Goal: Task Accomplishment & Management: Use online tool/utility

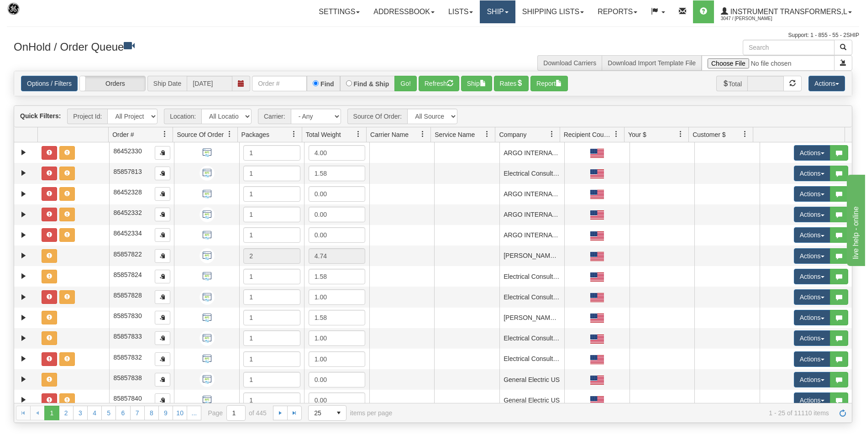
click at [495, 12] on link "Ship" at bounding box center [497, 11] width 35 height 23
click at [481, 31] on link "Ship Screen" at bounding box center [473, 32] width 83 height 12
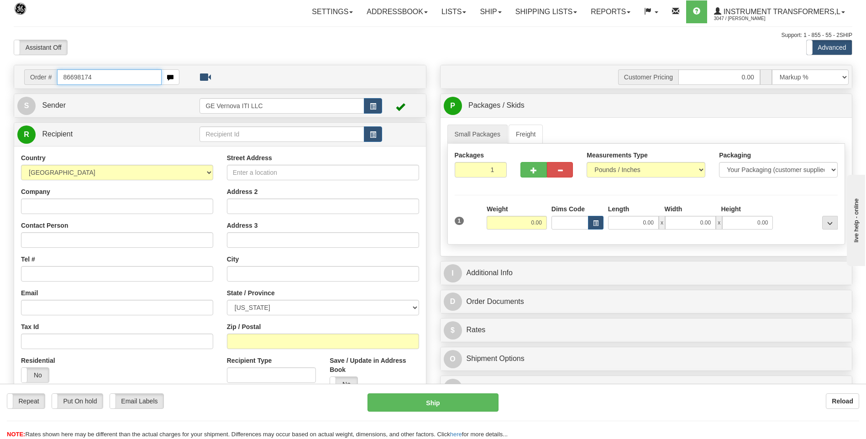
type input "86698174"
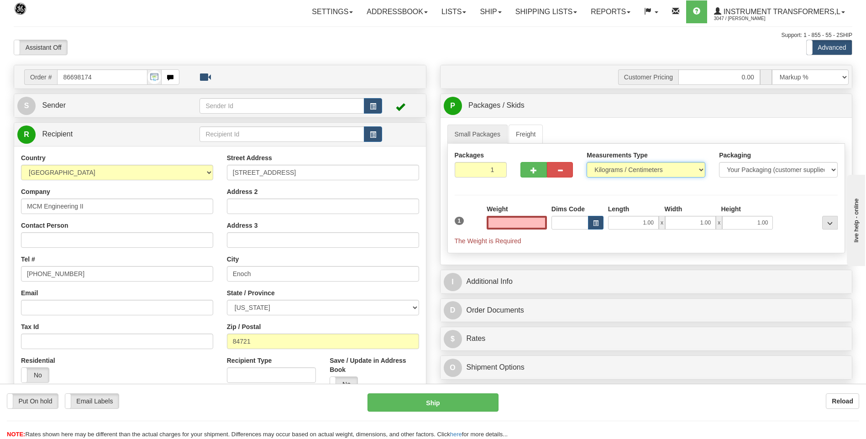
type input "0.00"
drag, startPoint x: 601, startPoint y: 171, endPoint x: 601, endPoint y: 179, distance: 7.8
click at [601, 171] on select "Pounds / Inches Kilograms / Centimeters" at bounding box center [646, 170] width 119 height 16
select select "0"
click at [587, 162] on select "Pounds / Inches Kilograms / Centimeters" at bounding box center [646, 170] width 119 height 16
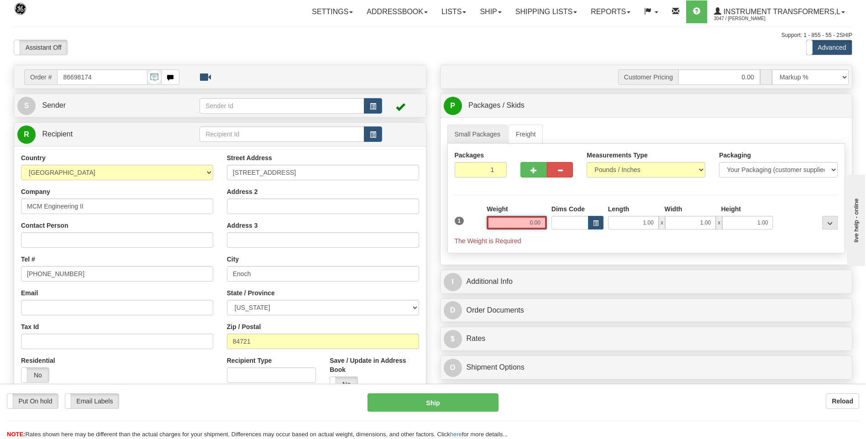
click at [537, 225] on input "0.00" at bounding box center [517, 223] width 60 height 14
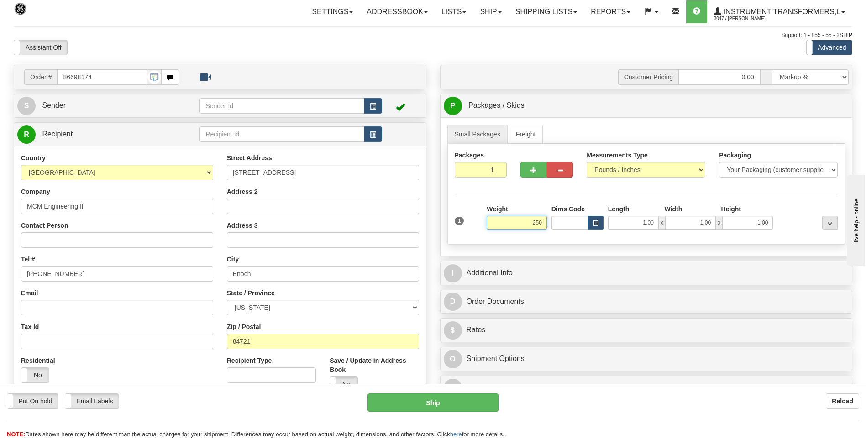
click button "Delete" at bounding box center [0, 0] width 0 height 0
type input "250.00"
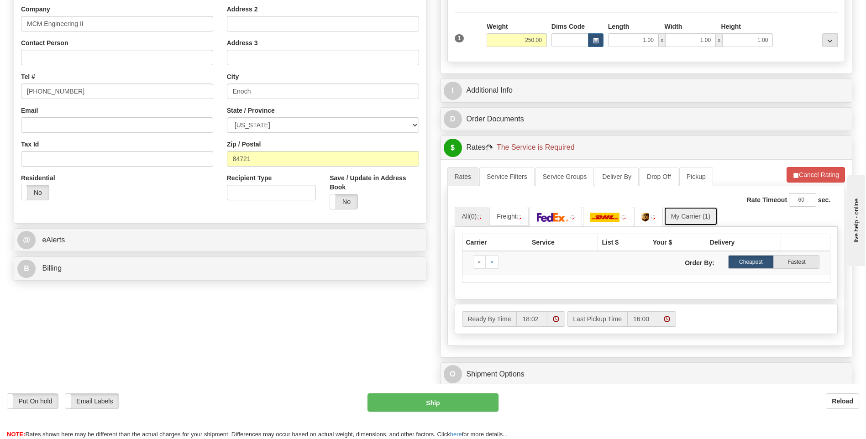
click at [689, 212] on link "My Carrier (1)" at bounding box center [691, 216] width 54 height 19
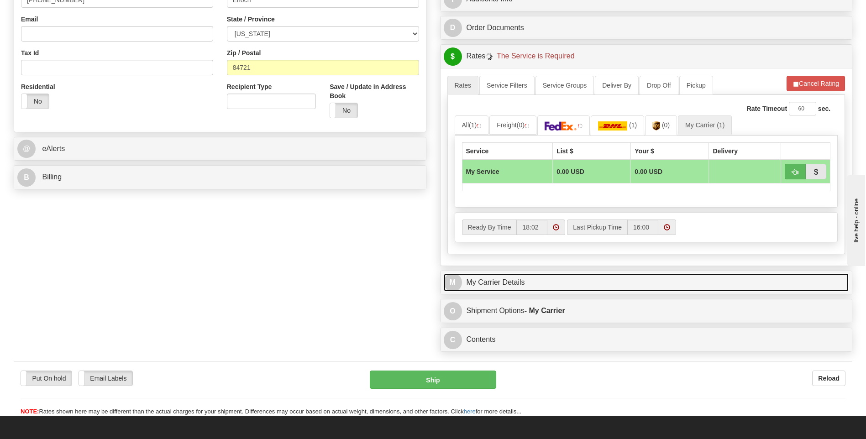
click at [561, 276] on link "M My Carrier Details" at bounding box center [646, 282] width 405 height 19
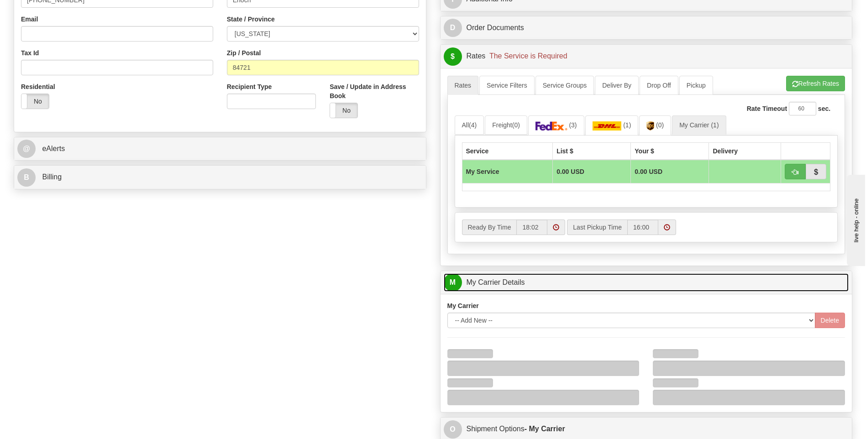
click at [561, 276] on link "M My Carrier Details" at bounding box center [646, 282] width 405 height 19
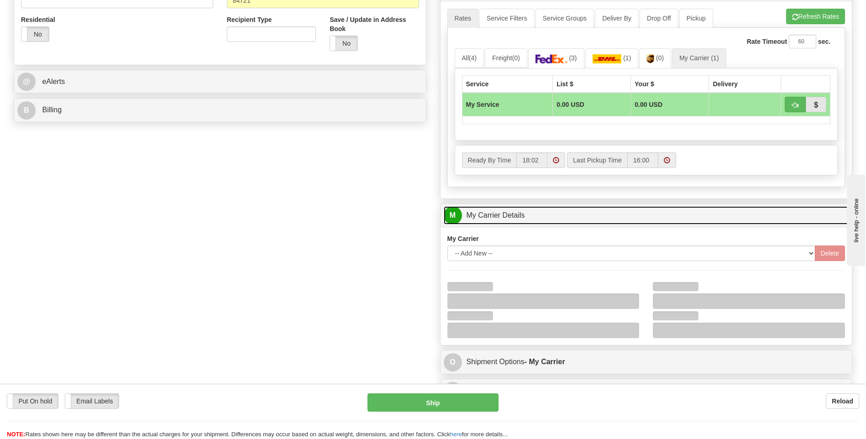
scroll to position [411, 0]
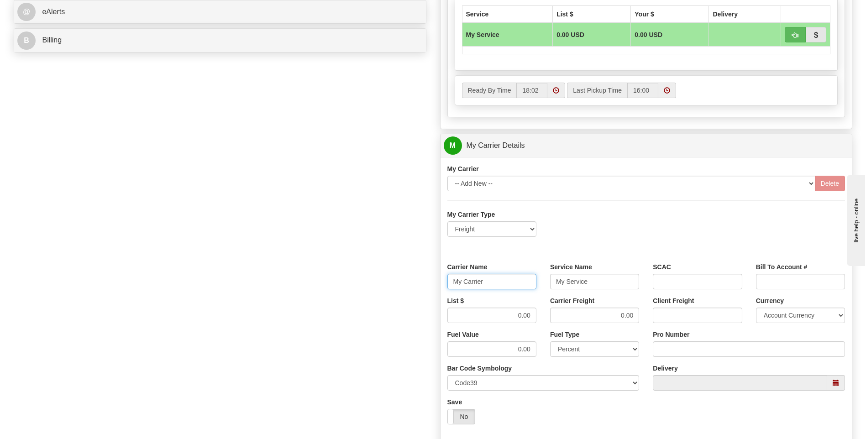
drag, startPoint x: 443, startPoint y: 289, endPoint x: 430, endPoint y: 289, distance: 13.7
click at [430, 289] on div "Order # 86698174 S Sender" at bounding box center [433, 94] width 852 height 881
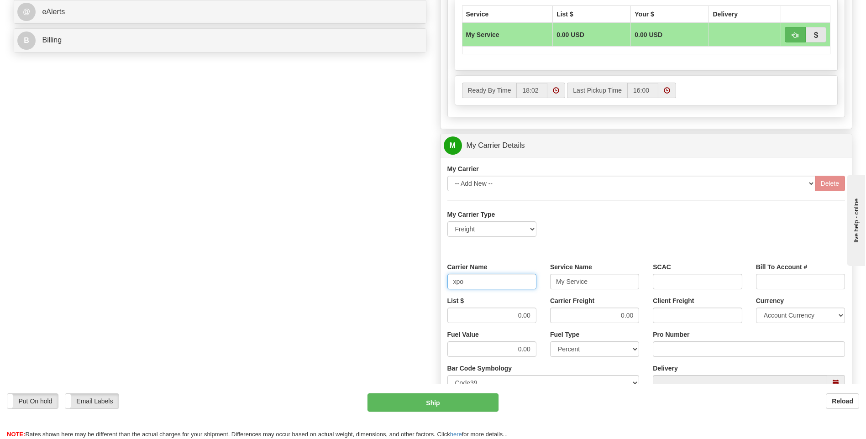
type input "xpo"
type input "ltl"
drag, startPoint x: 554, startPoint y: 318, endPoint x: 561, endPoint y: 318, distance: 7.3
click at [562, 317] on div "List $ 0.00 Carrier Freight 0.00 Client Freight Currency Account Currency ARN A…" at bounding box center [647, 313] width 412 height 34
type input "385"
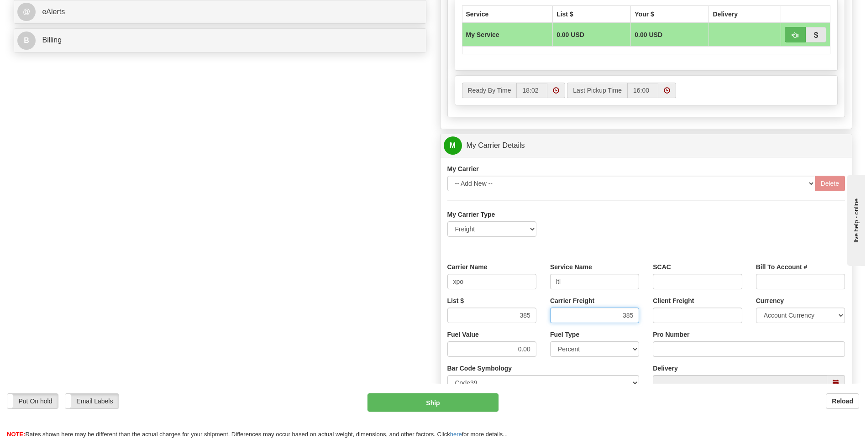
type input "385"
click at [687, 344] on input "Pro Number" at bounding box center [749, 349] width 192 height 16
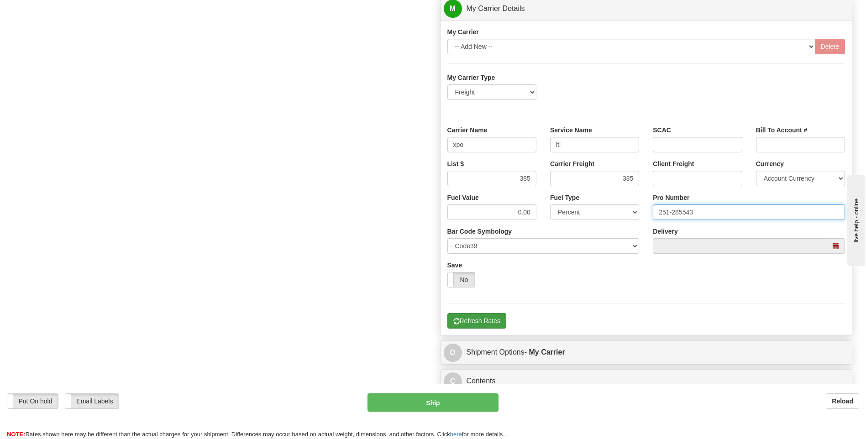
type input "251-285543"
click at [487, 315] on button "Refresh Rates" at bounding box center [476, 321] width 59 height 16
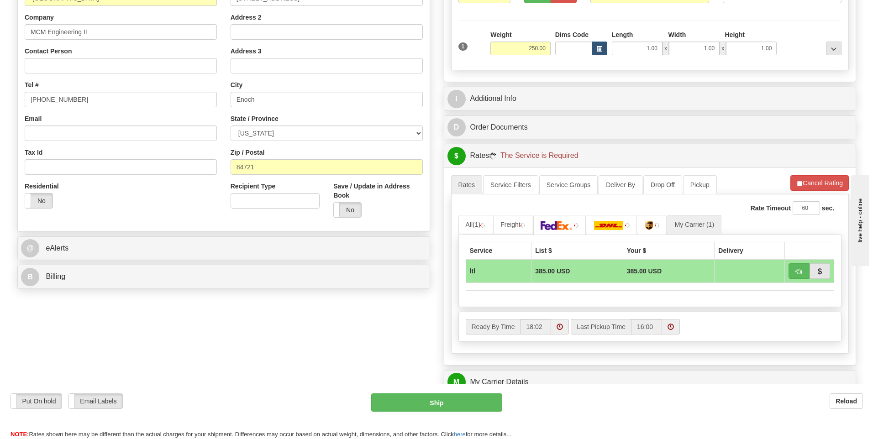
scroll to position [159, 0]
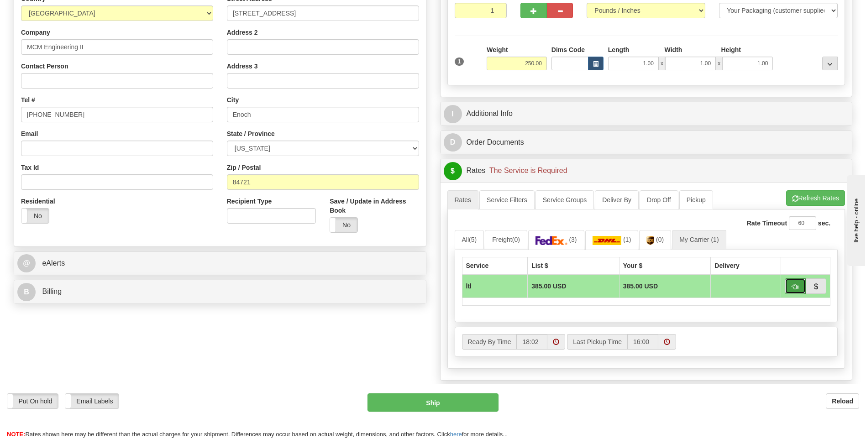
click at [792, 286] on span "button" at bounding box center [795, 287] width 6 height 6
type input "00"
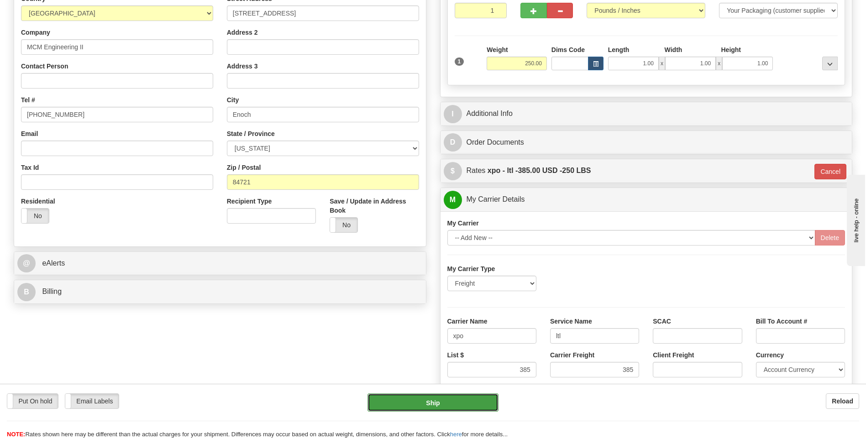
click at [467, 403] on button "Ship" at bounding box center [432, 402] width 131 height 18
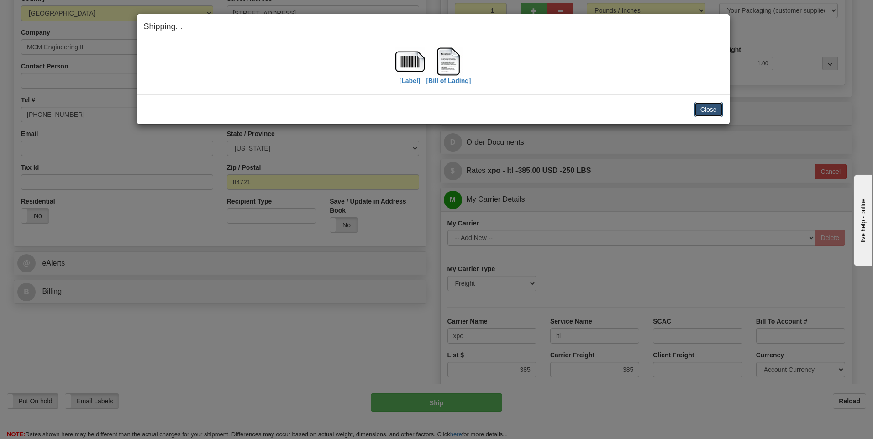
click at [711, 113] on button "Close" at bounding box center [708, 110] width 28 height 16
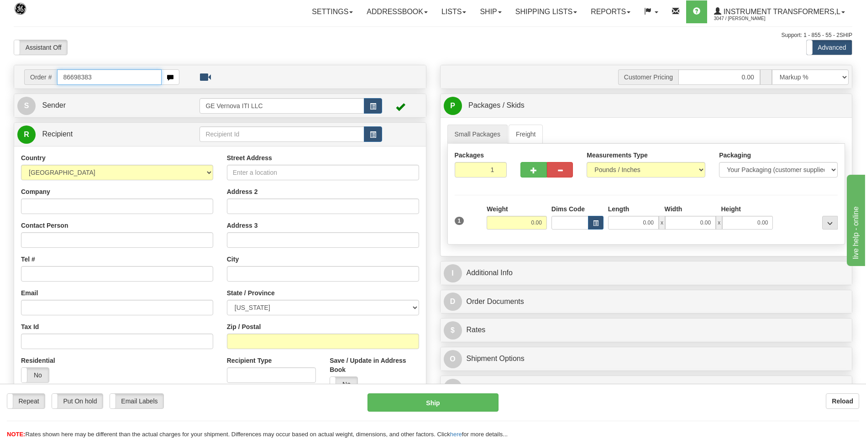
type input "86698383"
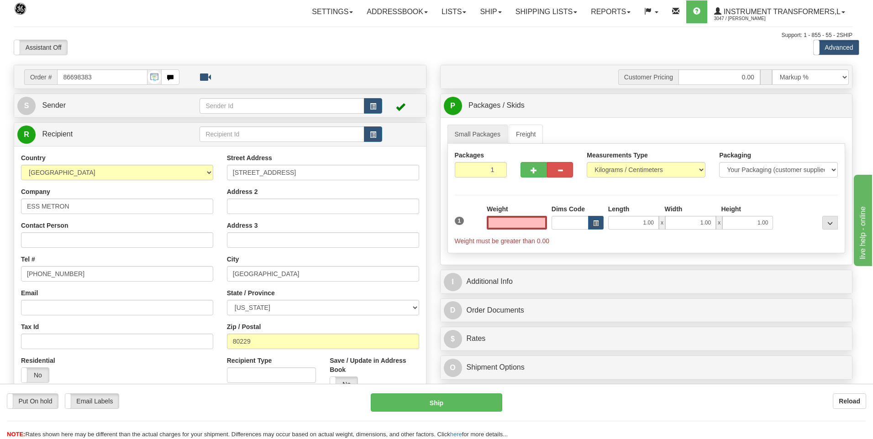
type input "0.00"
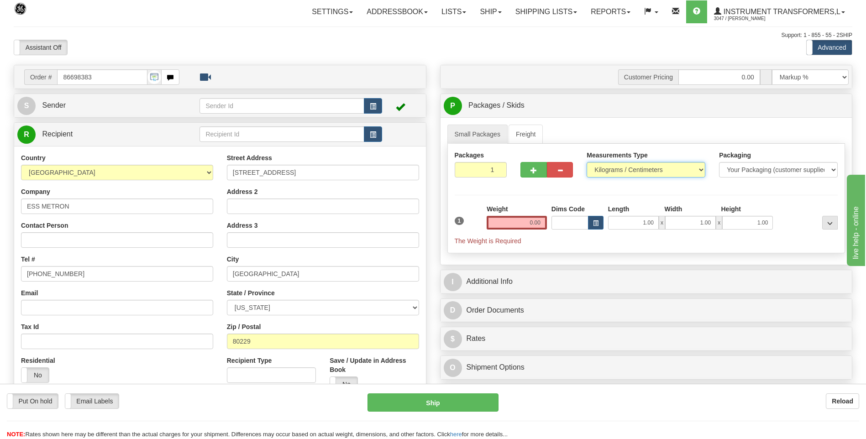
drag, startPoint x: 607, startPoint y: 172, endPoint x: 607, endPoint y: 179, distance: 7.3
click at [607, 172] on select "Pounds / Inches Kilograms / Centimeters" at bounding box center [646, 170] width 119 height 16
select select "0"
click at [587, 162] on select "Pounds / Inches Kilograms / Centimeters" at bounding box center [646, 170] width 119 height 16
click at [541, 218] on input "0.00" at bounding box center [517, 223] width 60 height 14
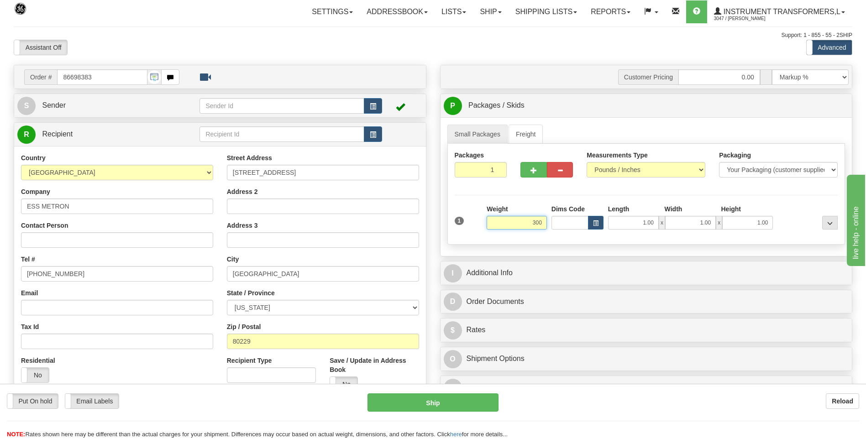
click button "Delete" at bounding box center [0, 0] width 0 height 0
type input "300.00"
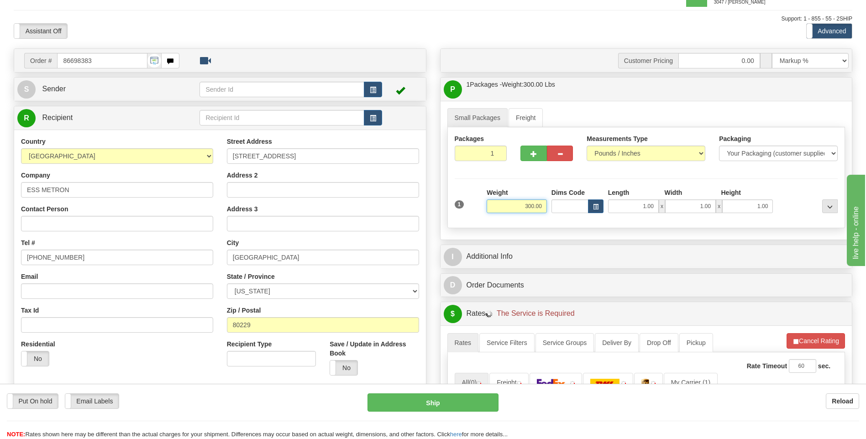
scroll to position [183, 0]
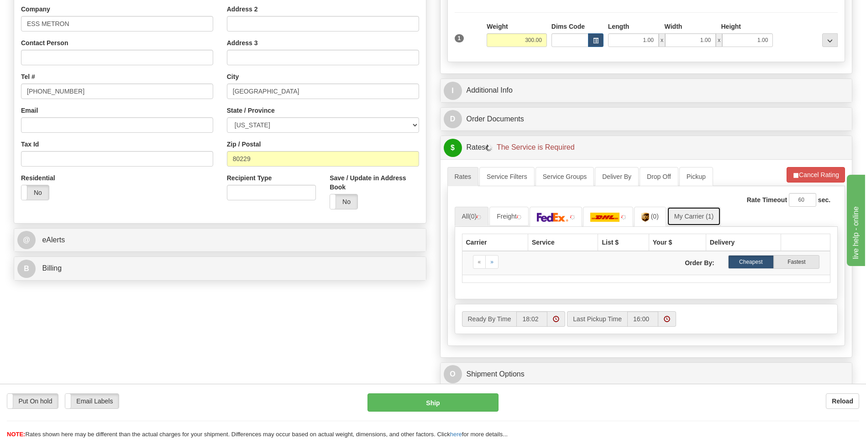
click at [689, 215] on link "My Carrier (1)" at bounding box center [694, 216] width 54 height 19
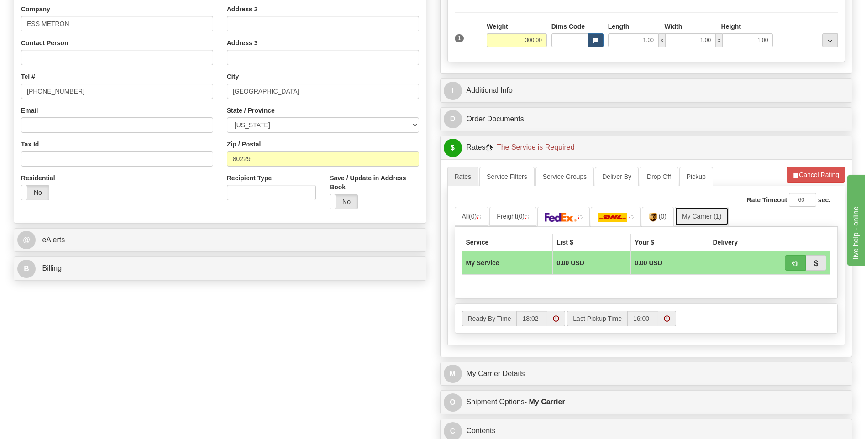
scroll to position [365, 0]
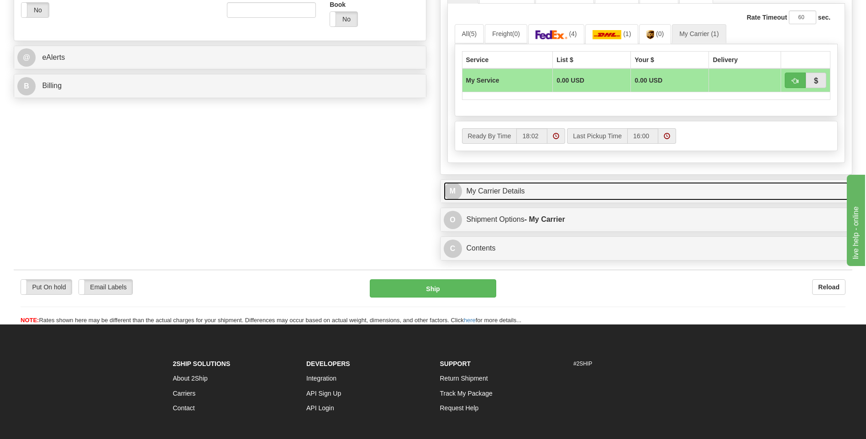
click at [537, 183] on link "M My Carrier Details" at bounding box center [646, 191] width 405 height 19
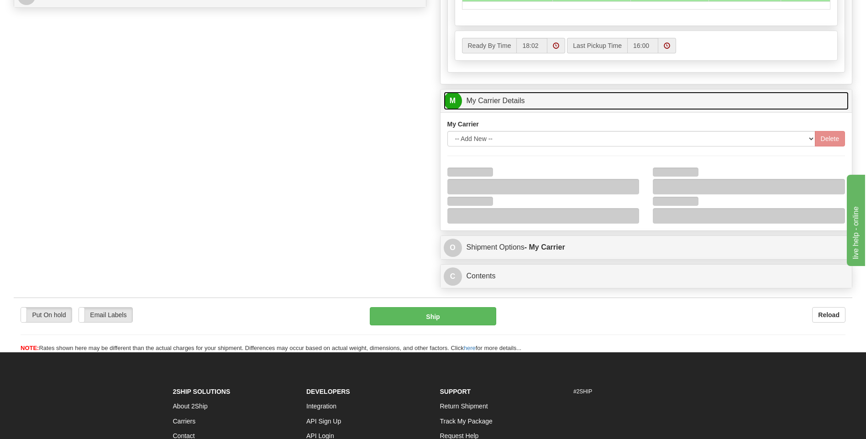
scroll to position [548, 0]
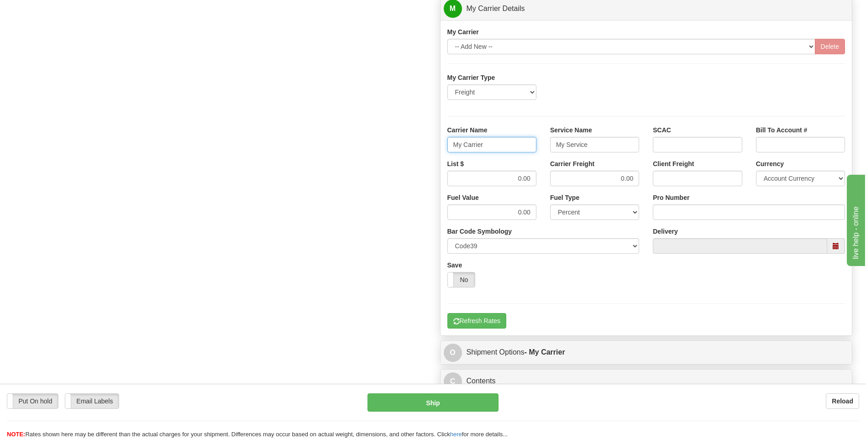
drag, startPoint x: 493, startPoint y: 148, endPoint x: 414, endPoint y: 157, distance: 80.4
type input "XPO"
type input "LTL"
drag, startPoint x: 500, startPoint y: 181, endPoint x: 549, endPoint y: 180, distance: 48.9
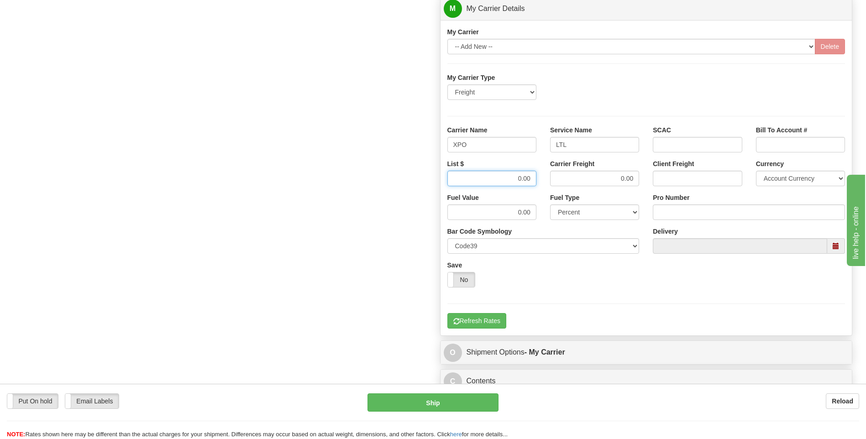
click at [549, 180] on div "List $ 0.00 Carrier Freight 0.00 Client Freight Currency Account Currency ARN A…" at bounding box center [647, 176] width 412 height 34
type input "385"
click at [671, 208] on input "Pro Number" at bounding box center [749, 213] width 192 height 16
type input "251-285521"
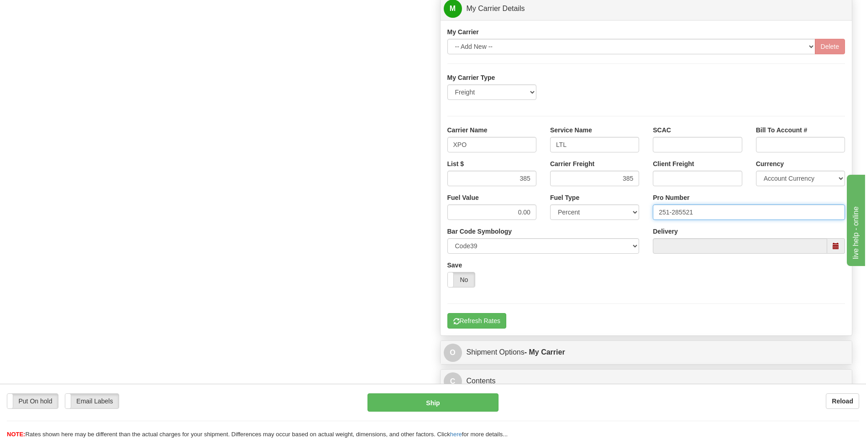
click button "Delete" at bounding box center [0, 0] width 0 height 0
click at [492, 319] on button "Refresh Rates" at bounding box center [476, 321] width 59 height 16
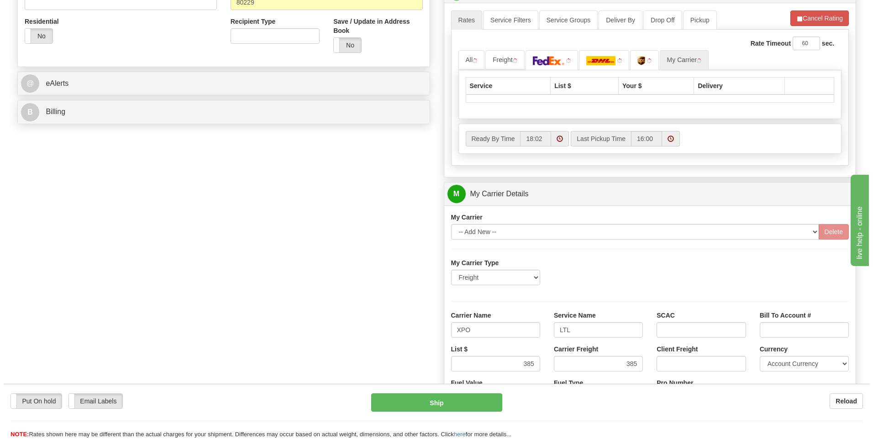
scroll to position [342, 0]
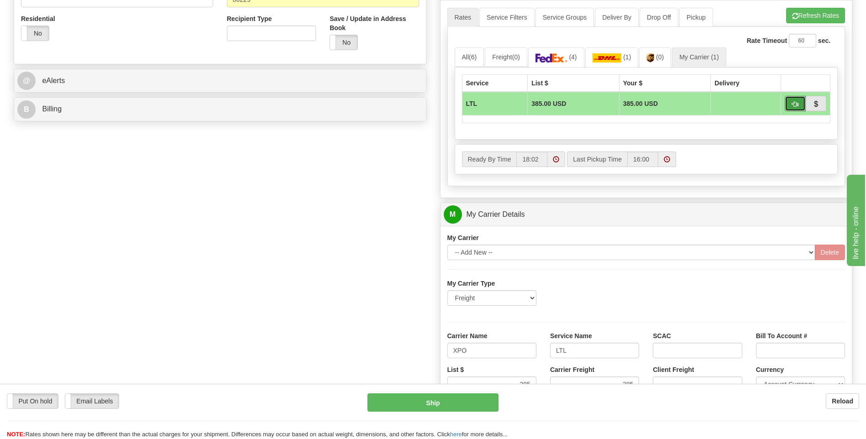
click at [787, 107] on button "button" at bounding box center [795, 104] width 21 height 16
type input "00"
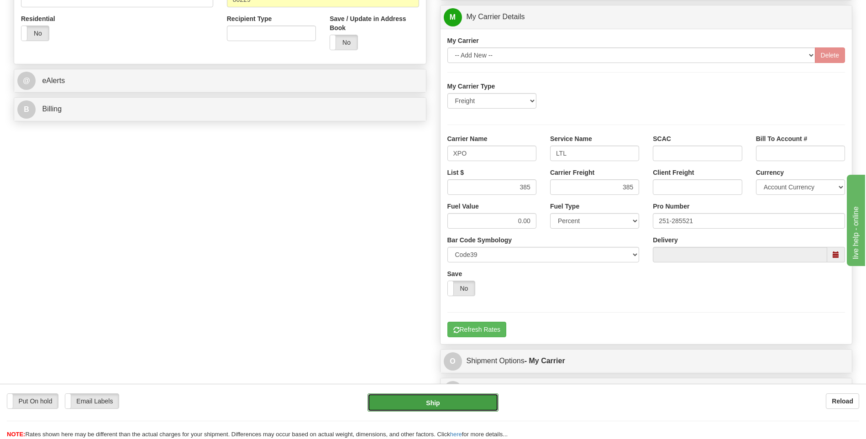
click at [416, 404] on button "Ship" at bounding box center [432, 402] width 131 height 18
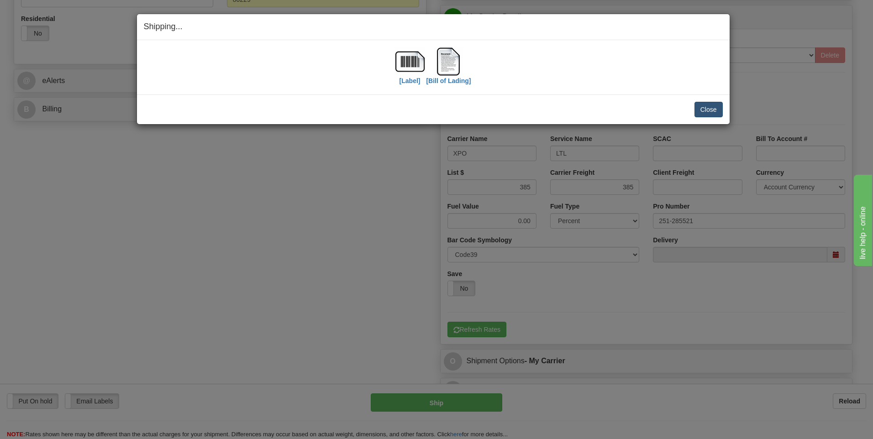
drag, startPoint x: 692, startPoint y: 109, endPoint x: 697, endPoint y: 110, distance: 4.8
click at [694, 109] on div "Close Cancel" at bounding box center [433, 110] width 579 height 16
click at [705, 111] on button "Close" at bounding box center [708, 110] width 28 height 16
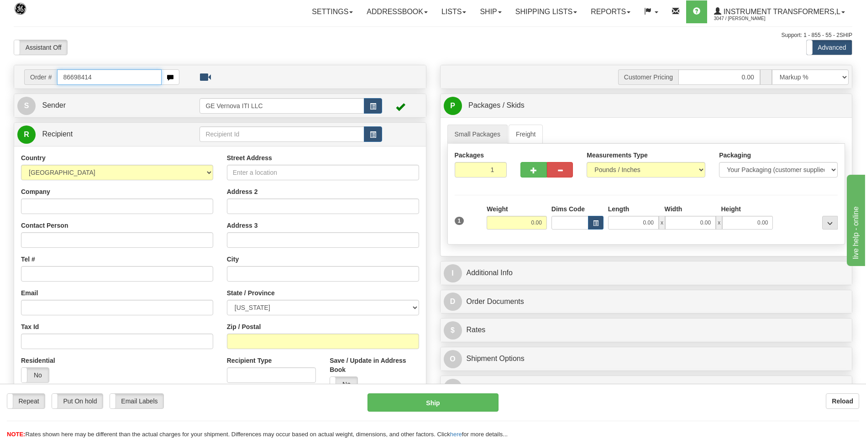
type input "86698414"
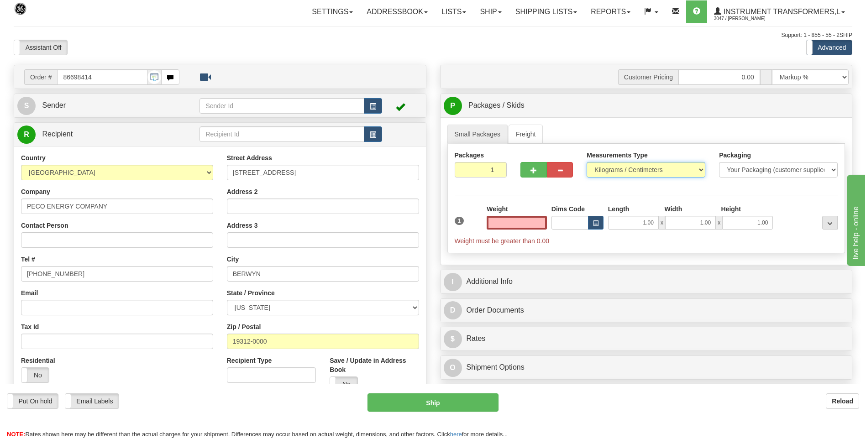
type input "0.00"
click at [598, 168] on select "Pounds / Inches Kilograms / Centimeters" at bounding box center [646, 170] width 119 height 16
select select "0"
click at [587, 162] on select "Pounds / Inches Kilograms / Centimeters" at bounding box center [646, 170] width 119 height 16
click at [534, 222] on input "0.00" at bounding box center [517, 223] width 60 height 14
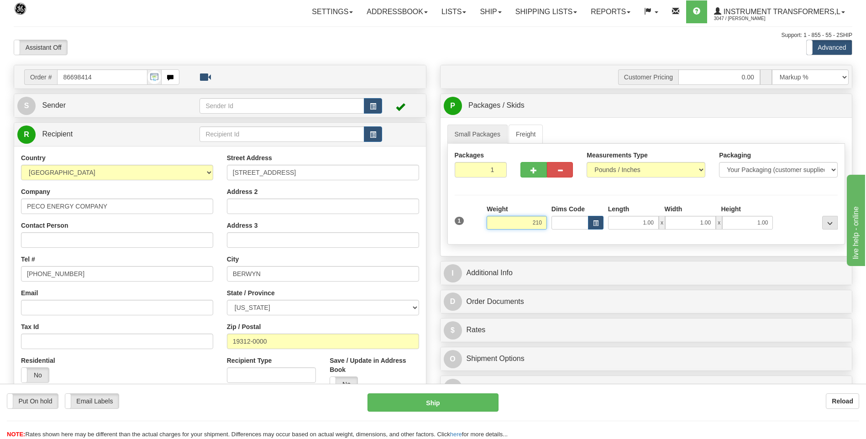
click button "Delete" at bounding box center [0, 0] width 0 height 0
type input "210.00"
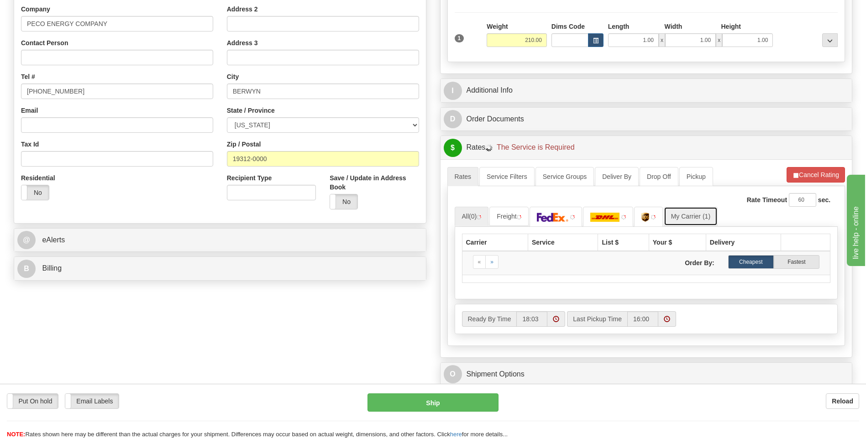
click at [714, 212] on link "My Carrier (1)" at bounding box center [691, 216] width 54 height 19
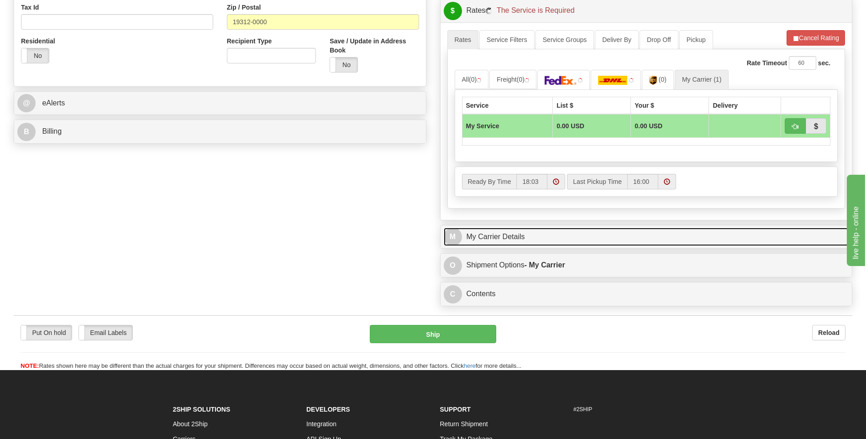
click at [567, 240] on link "M My Carrier Details" at bounding box center [646, 237] width 405 height 19
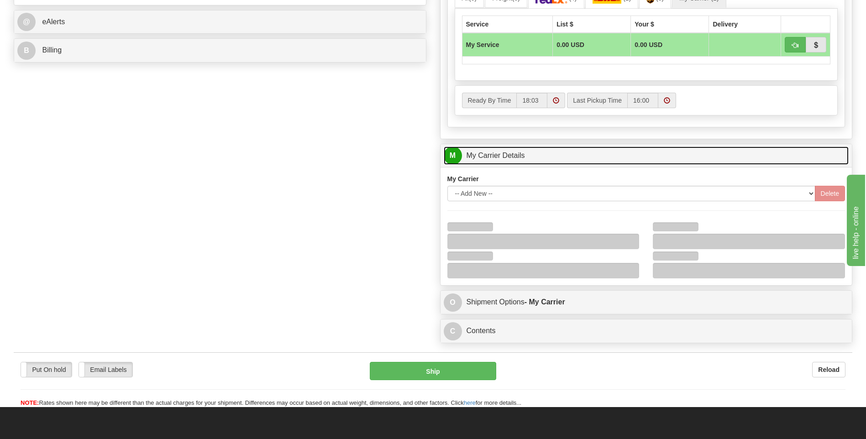
scroll to position [456, 0]
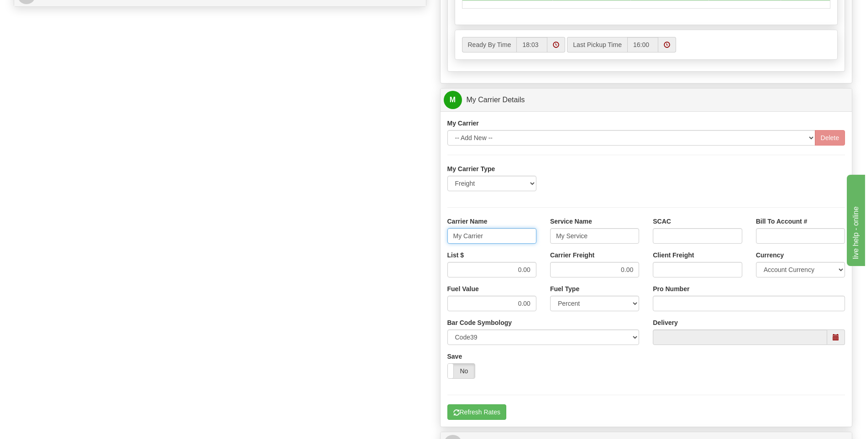
drag, startPoint x: 496, startPoint y: 236, endPoint x: 420, endPoint y: 241, distance: 75.9
click at [420, 241] on div "Order # 86698414 S Sender" at bounding box center [433, 48] width 852 height 881
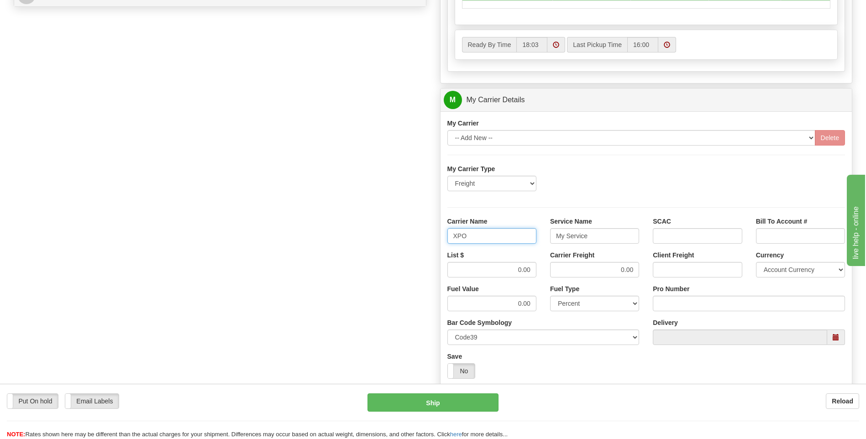
type input "XPO"
type input "LTL"
drag, startPoint x: 494, startPoint y: 273, endPoint x: 542, endPoint y: 269, distance: 48.6
click at [542, 269] on div "List $ 0.00" at bounding box center [492, 268] width 103 height 34
type input "385"
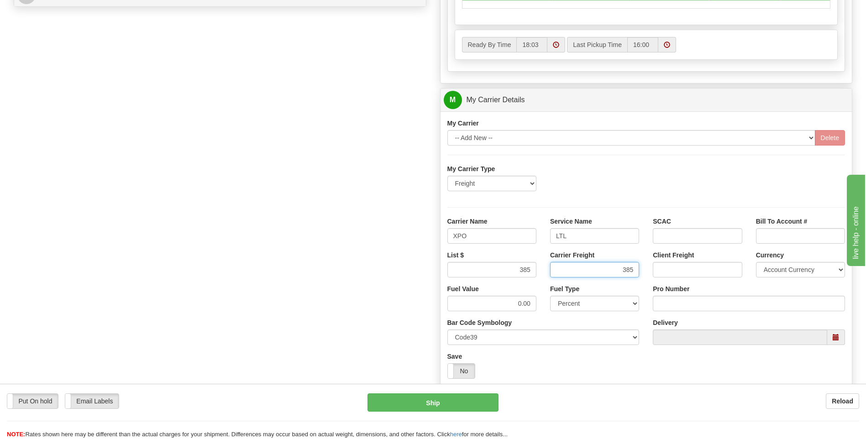
type input "385"
click at [671, 296] on input "Pro Number" at bounding box center [749, 304] width 192 height 16
type input "251-285510"
click button "Delete" at bounding box center [0, 0] width 0 height 0
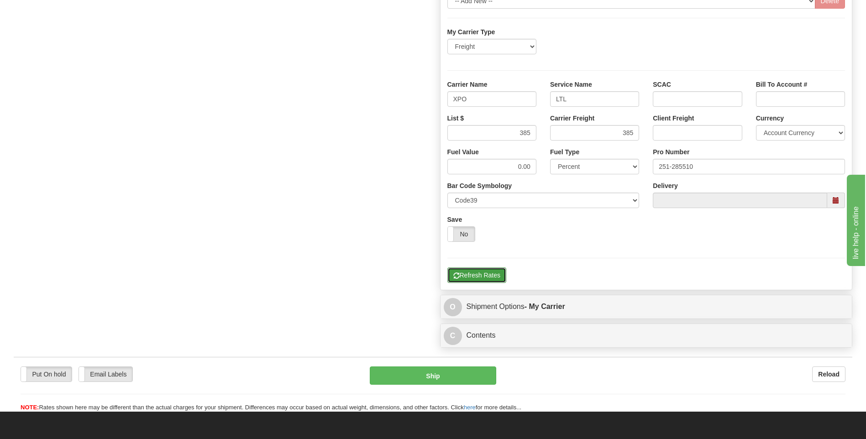
click at [486, 267] on div "My Carrier Type Freight Same-Day Small Pack Air Freight Ocean Freight Carrier N…" at bounding box center [646, 155] width 398 height 256
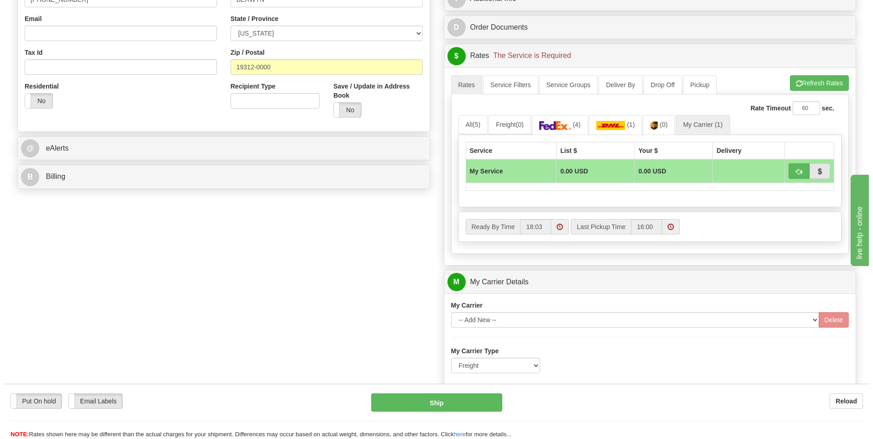
scroll to position [274, 0]
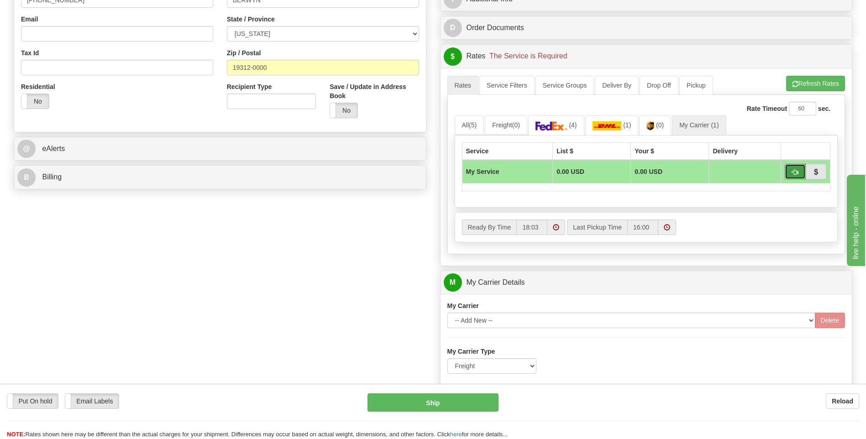
click at [792, 172] on span "button" at bounding box center [795, 172] width 6 height 6
type input "00"
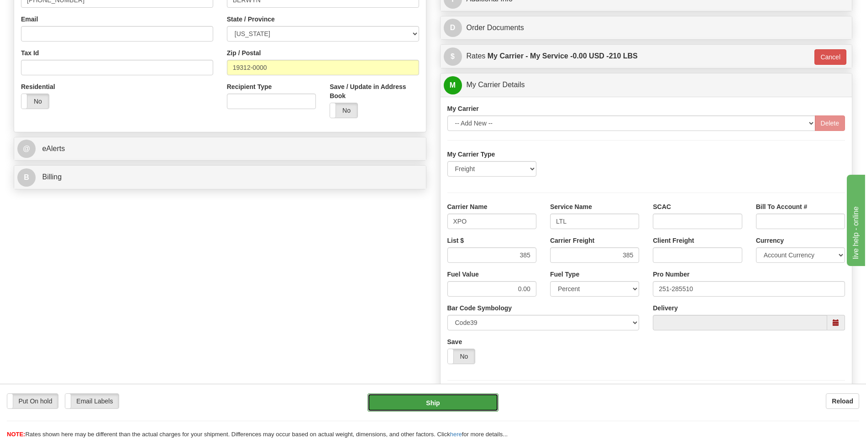
click at [449, 405] on button "Ship" at bounding box center [432, 402] width 131 height 18
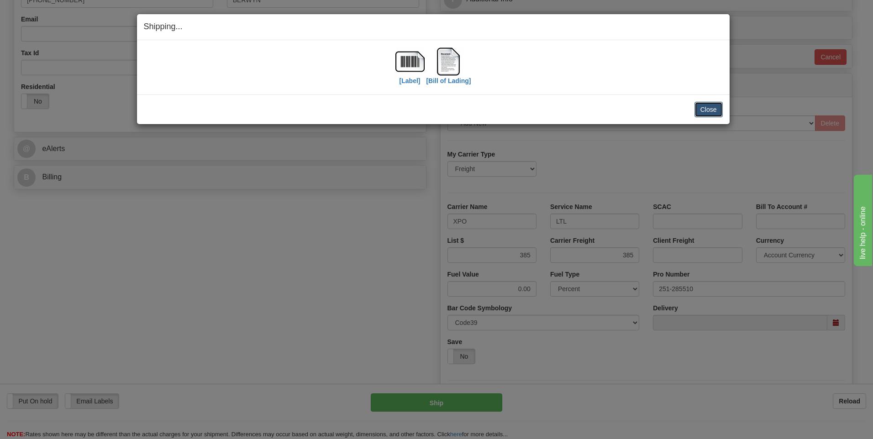
click at [719, 108] on button "Close" at bounding box center [708, 110] width 28 height 16
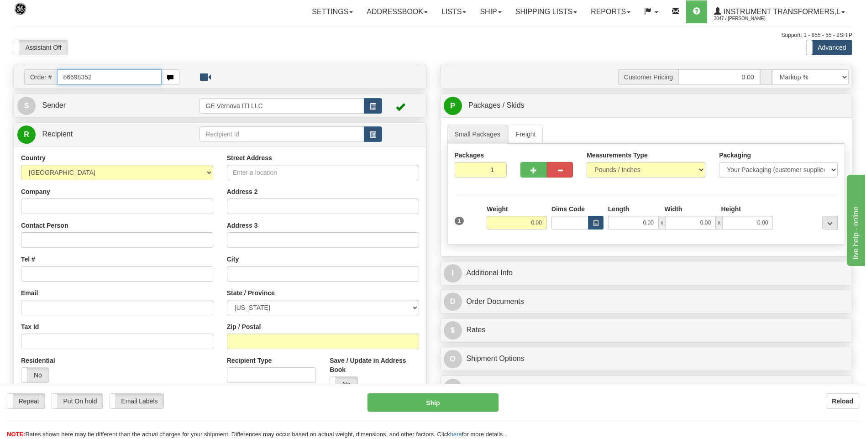
type input "86698352"
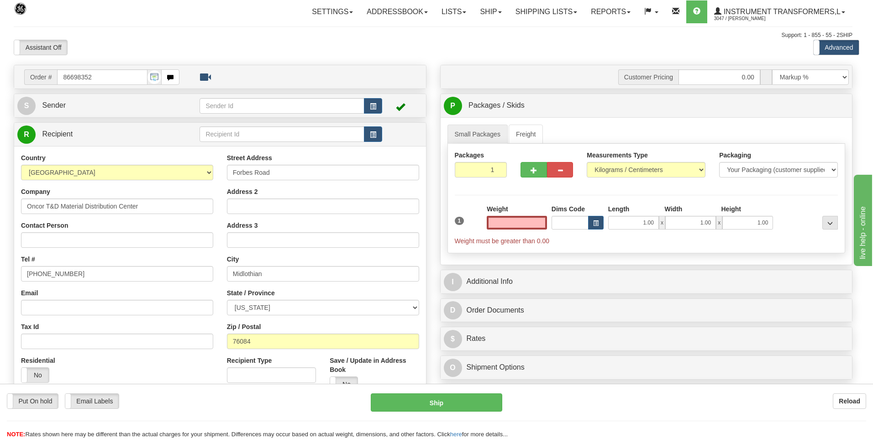
type input "0.00"
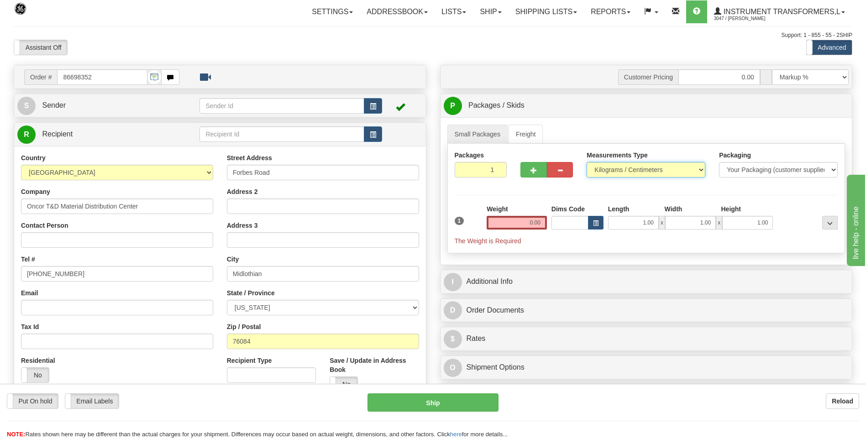
click at [600, 174] on select "Pounds / Inches Kilograms / Centimeters" at bounding box center [646, 170] width 119 height 16
select select "0"
click at [587, 162] on select "Pounds / Inches Kilograms / Centimeters" at bounding box center [646, 170] width 119 height 16
click at [542, 220] on input "0.00" at bounding box center [517, 223] width 60 height 14
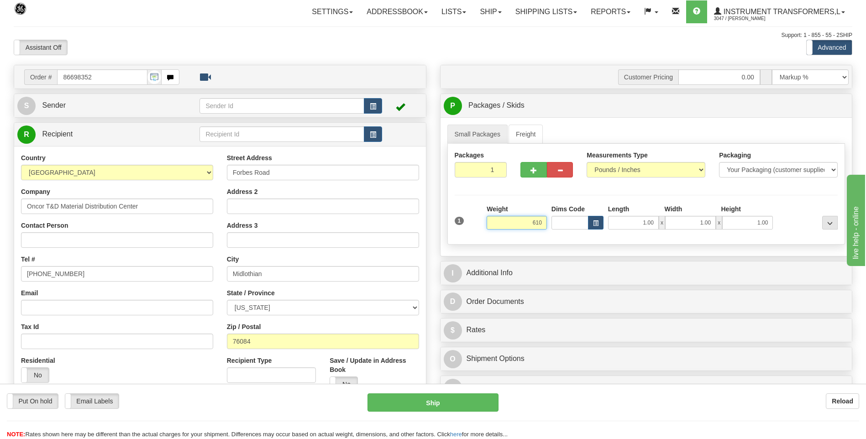
click button "Delete" at bounding box center [0, 0] width 0 height 0
type input "610.00"
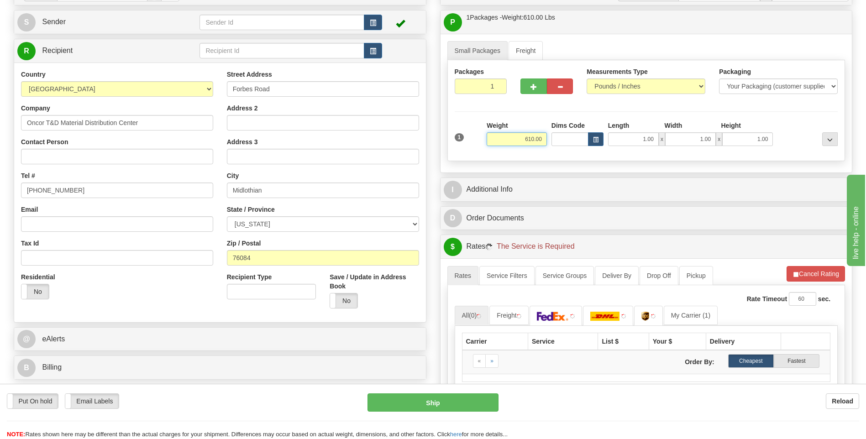
scroll to position [183, 0]
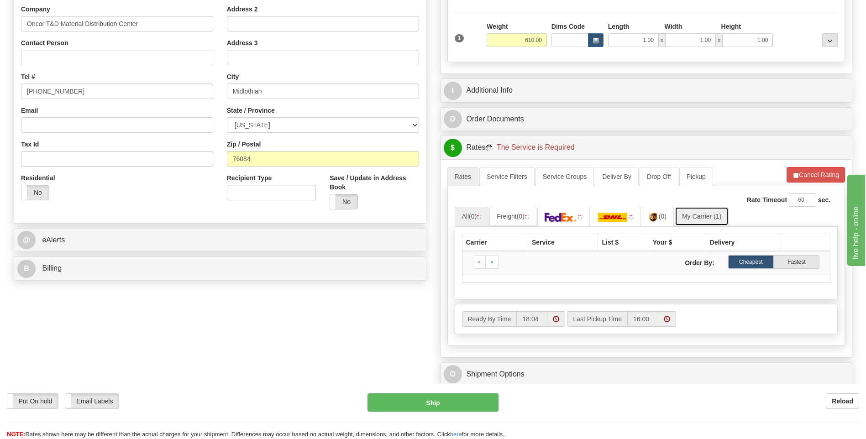
click at [688, 220] on link "My Carrier (1)" at bounding box center [702, 216] width 54 height 19
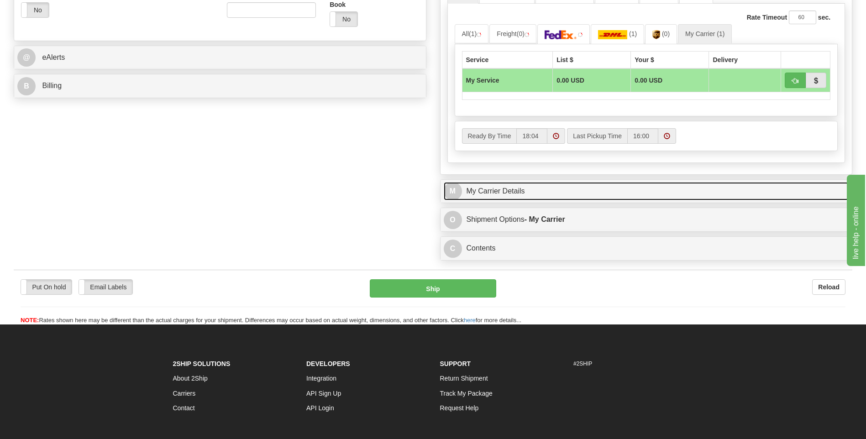
click at [546, 193] on link "M My Carrier Details" at bounding box center [646, 191] width 405 height 19
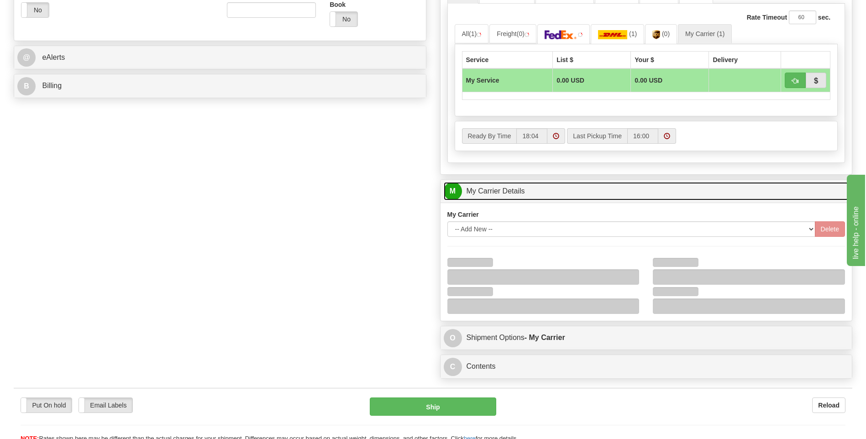
scroll to position [502, 0]
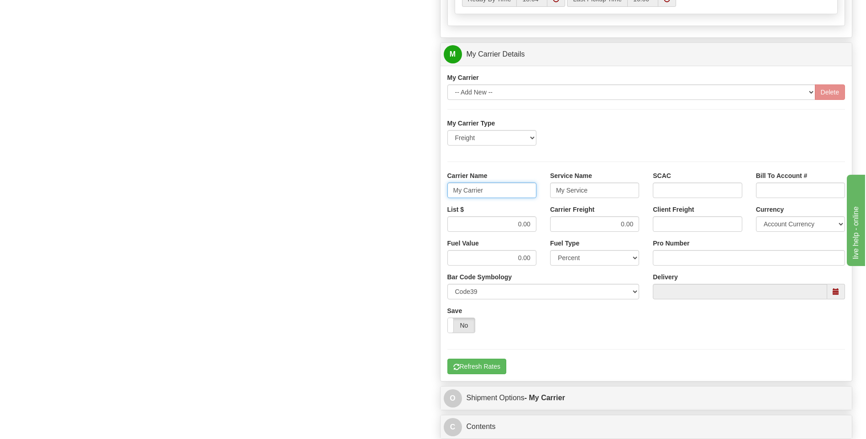
drag, startPoint x: 505, startPoint y: 194, endPoint x: 430, endPoint y: 190, distance: 75.4
click at [430, 190] on div "Order # 86698352 S Sender" at bounding box center [433, 3] width 852 height 881
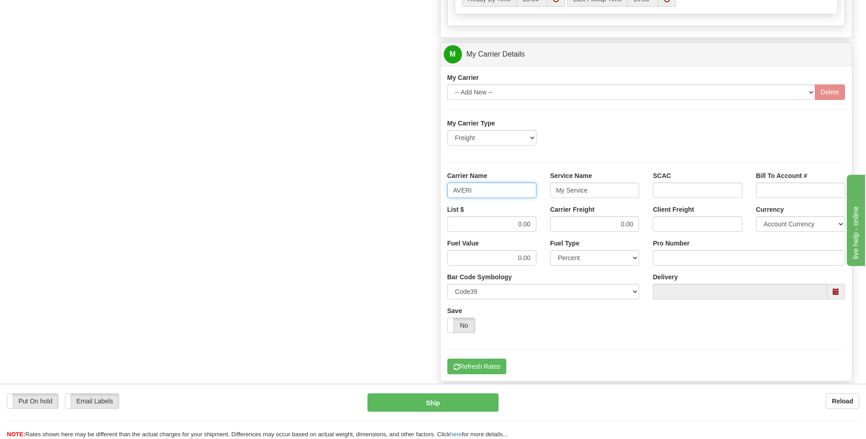
type input "AVERI"
type input "LTL"
drag, startPoint x: 507, startPoint y: 226, endPoint x: 562, endPoint y: 232, distance: 55.2
click at [562, 232] on div "List $ 0.00 Carrier Freight 0.00 Client Freight Currency Account Currency ARN A…" at bounding box center [647, 222] width 412 height 34
type input "320"
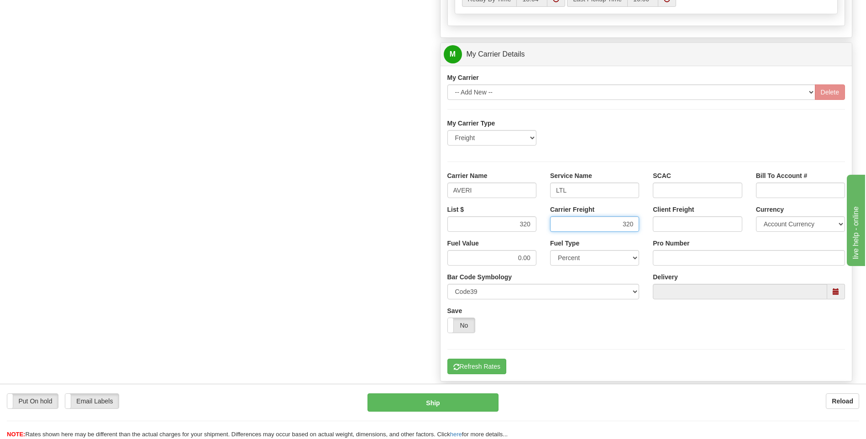
type input "320"
click at [694, 257] on input "Pro Number" at bounding box center [749, 258] width 192 height 16
type input "0760161041"
click at [480, 366] on button "Refresh Rates" at bounding box center [476, 367] width 59 height 16
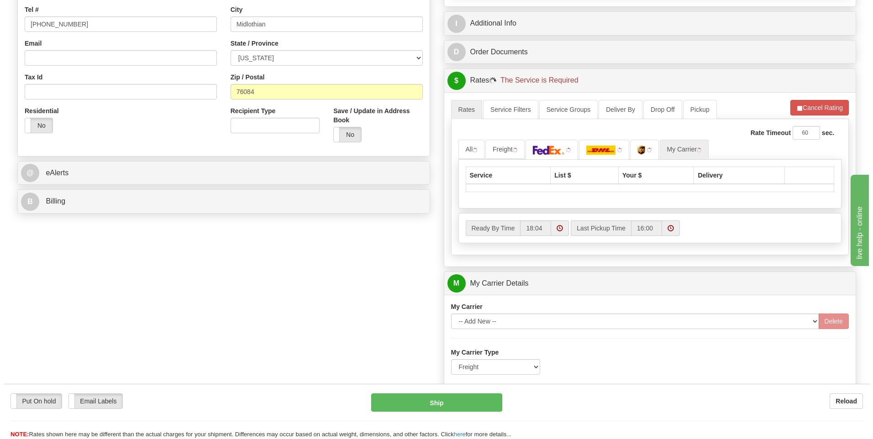
scroll to position [159, 0]
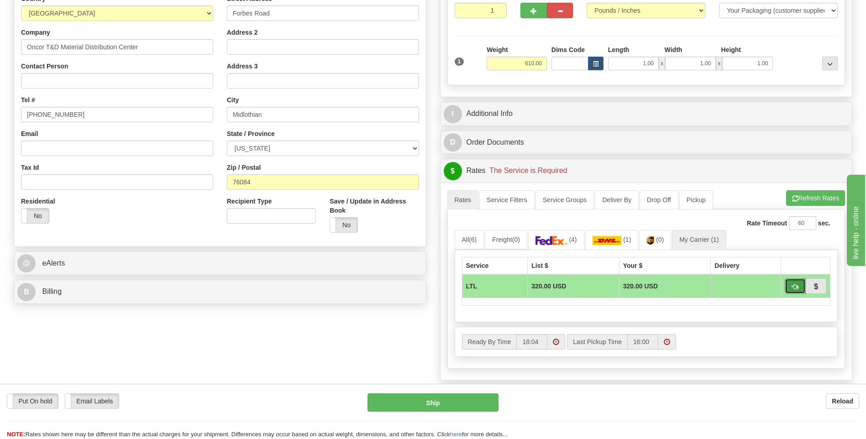
click at [792, 289] on span "button" at bounding box center [795, 287] width 6 height 6
type input "00"
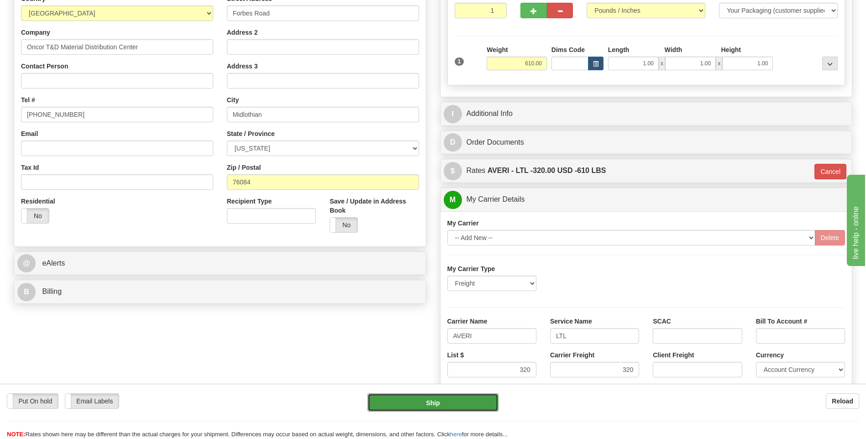
click at [472, 398] on button "Ship" at bounding box center [432, 402] width 131 height 18
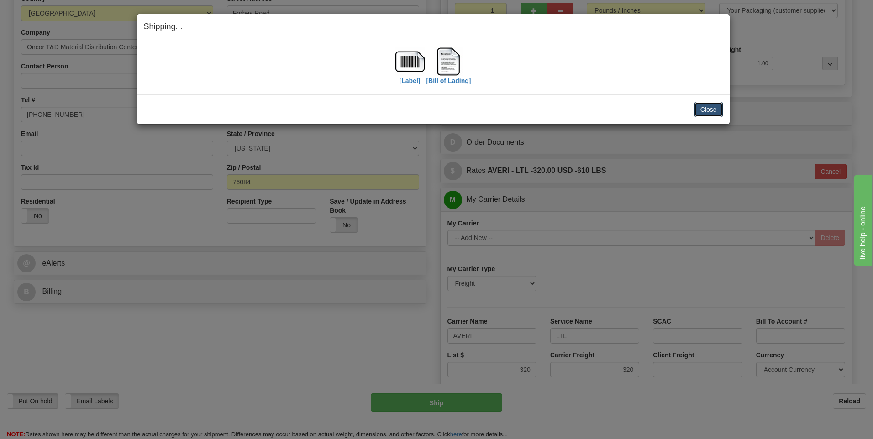
drag, startPoint x: 710, startPoint y: 113, endPoint x: 624, endPoint y: 137, distance: 89.7
click at [710, 113] on button "Close" at bounding box center [708, 110] width 28 height 16
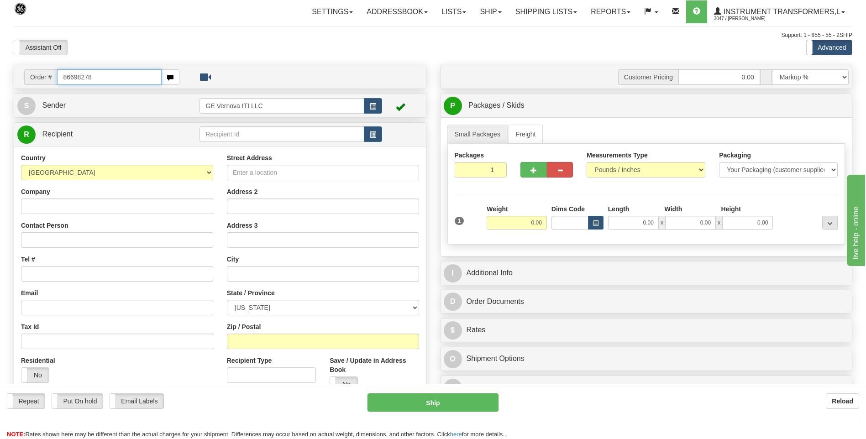
type input "86698278"
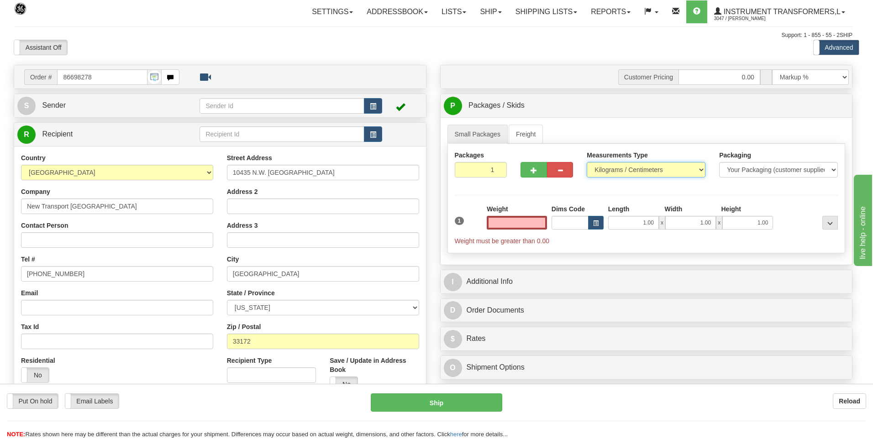
type input "0.00"
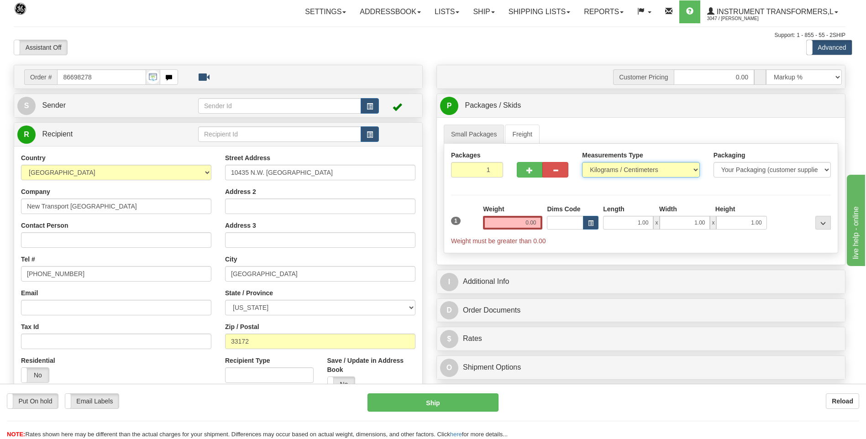
click at [616, 173] on select "Pounds / Inches Kilograms / Centimeters" at bounding box center [640, 170] width 117 height 16
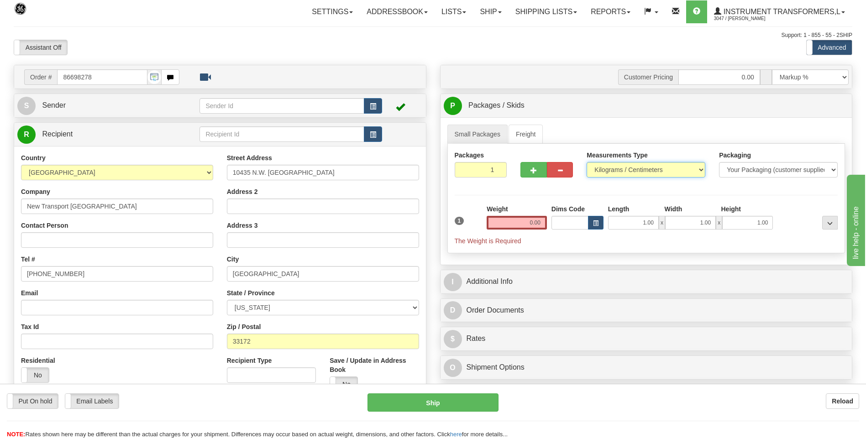
select select "0"
click at [587, 162] on select "Pounds / Inches Kilograms / Centimeters" at bounding box center [646, 170] width 119 height 16
click at [544, 221] on input "0.00" at bounding box center [517, 223] width 60 height 14
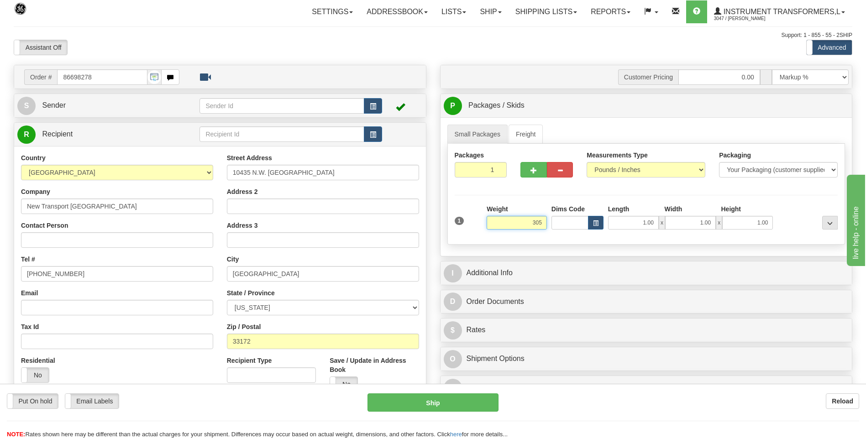
click button "Delete" at bounding box center [0, 0] width 0 height 0
type input "305.00"
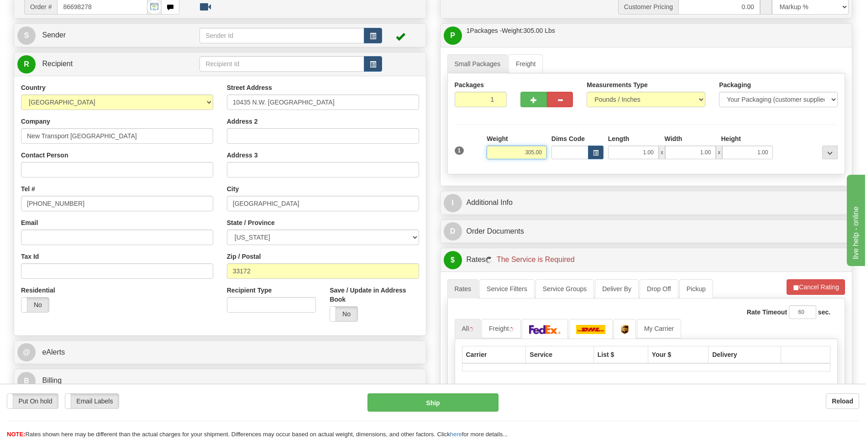
scroll to position [137, 0]
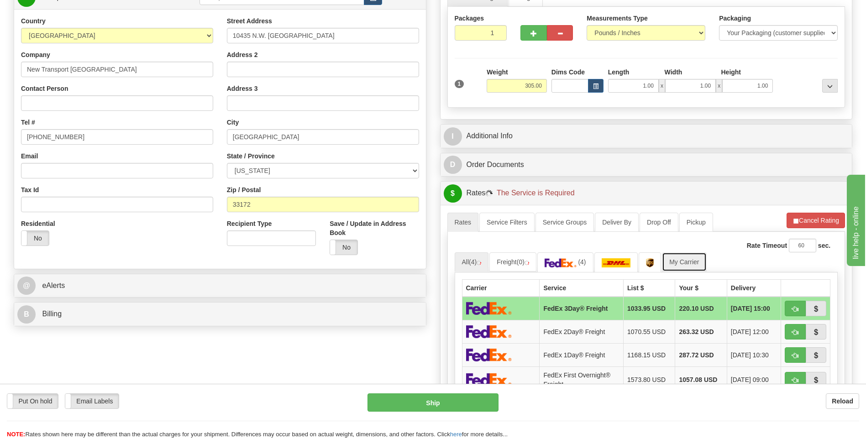
click at [684, 260] on link "My Carrier" at bounding box center [684, 261] width 44 height 19
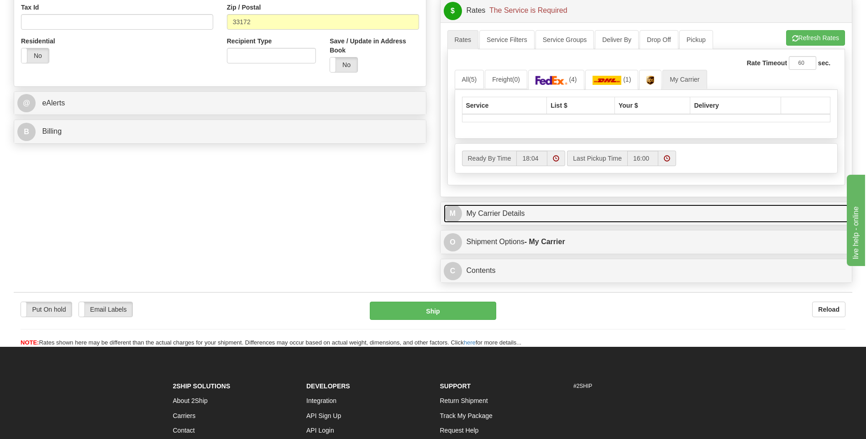
click at [515, 215] on link "M My Carrier Details" at bounding box center [646, 214] width 405 height 19
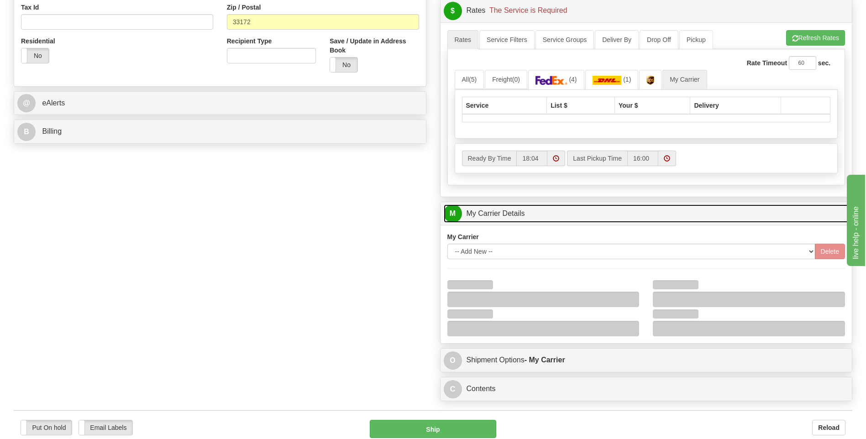
scroll to position [456, 0]
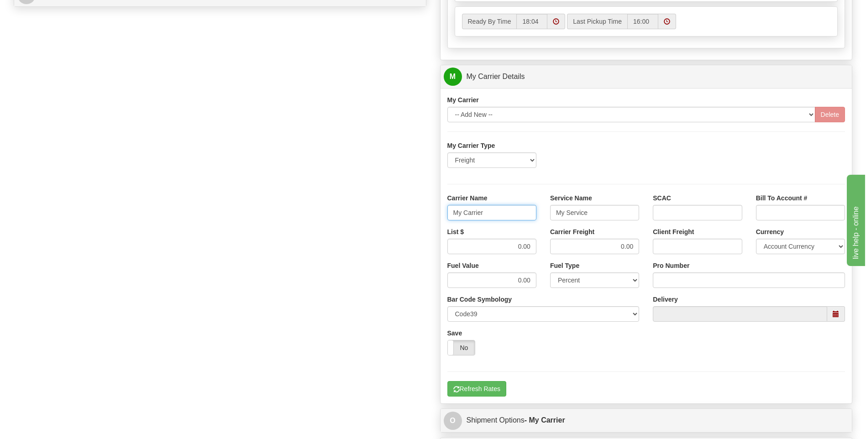
drag, startPoint x: 500, startPoint y: 216, endPoint x: 413, endPoint y: 216, distance: 87.6
click at [413, 216] on div "Order # 86698278 S Sender" at bounding box center [433, 37] width 852 height 858
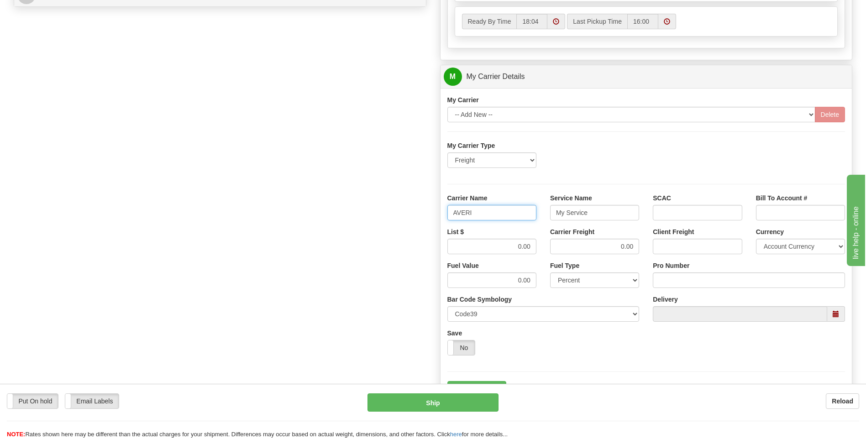
type input "AVERI"
type input "LTL"
drag, startPoint x: 508, startPoint y: 247, endPoint x: 559, endPoint y: 248, distance: 51.6
click at [559, 248] on div "List $ 0.00 Carrier Freight 0.00 Client Freight Currency Account Currency ARN A…" at bounding box center [647, 244] width 412 height 34
type input "320"
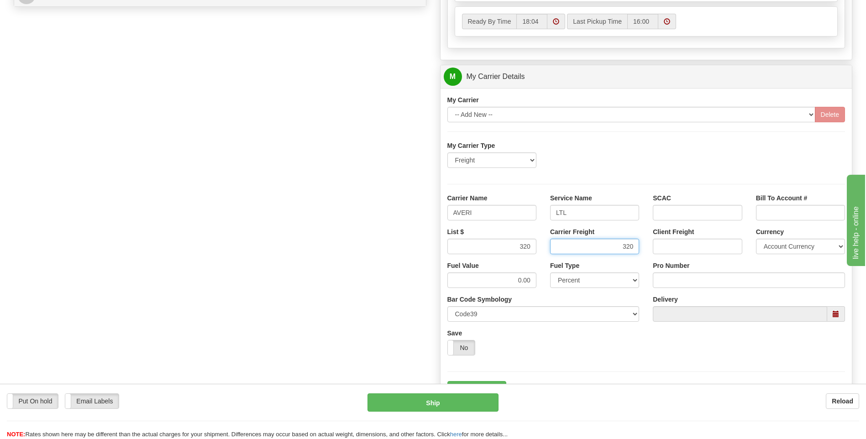
type input "320"
click at [693, 281] on input "Pro Number" at bounding box center [749, 281] width 192 height 16
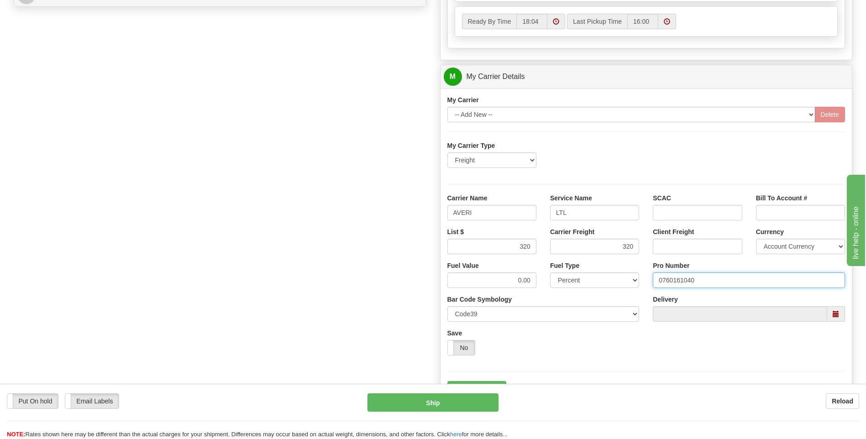
type input "0760161040"
click button "Delete" at bounding box center [0, 0] width 0 height 0
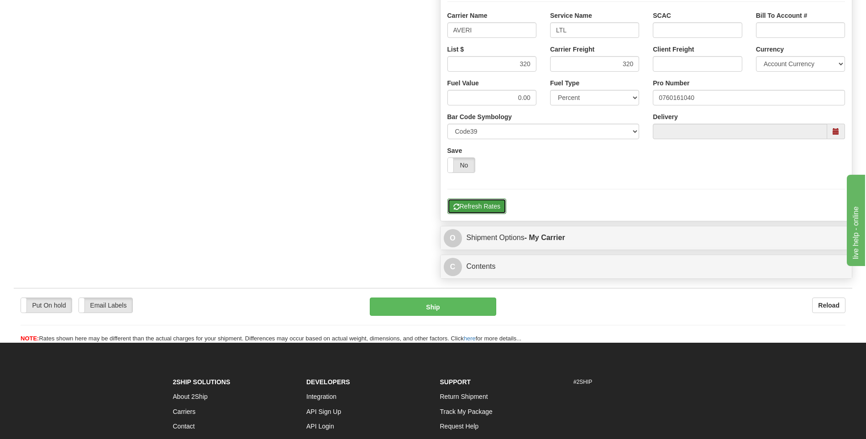
click at [491, 210] on button "Refresh Rates" at bounding box center [476, 207] width 59 height 16
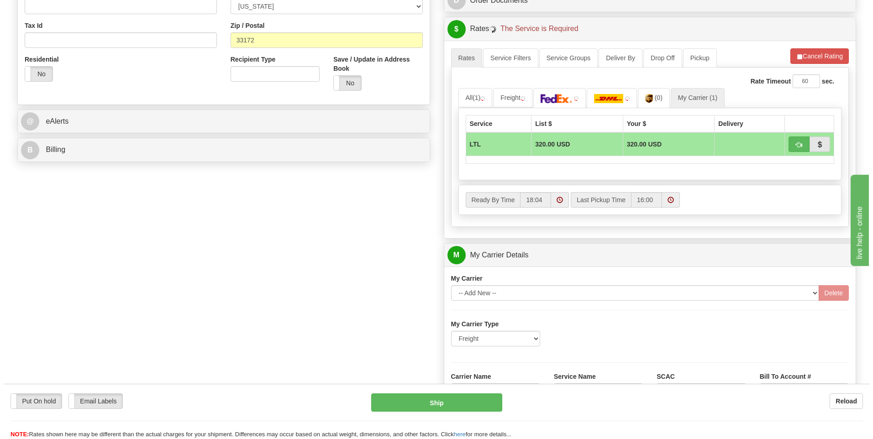
scroll to position [228, 0]
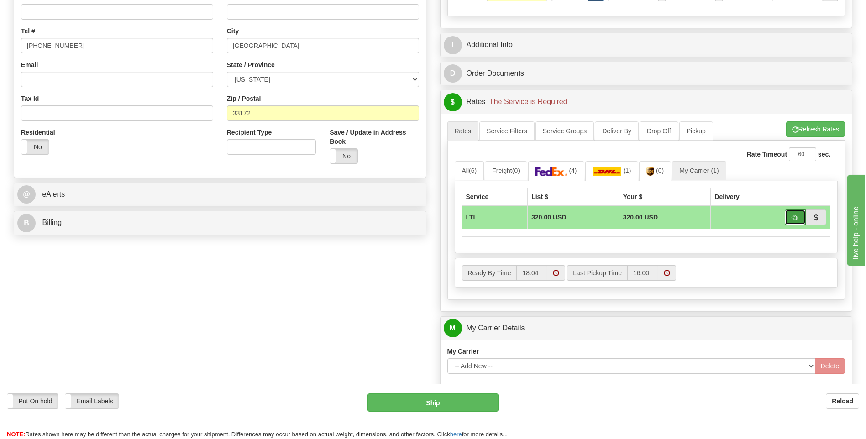
click at [790, 220] on button "button" at bounding box center [795, 218] width 21 height 16
type input "00"
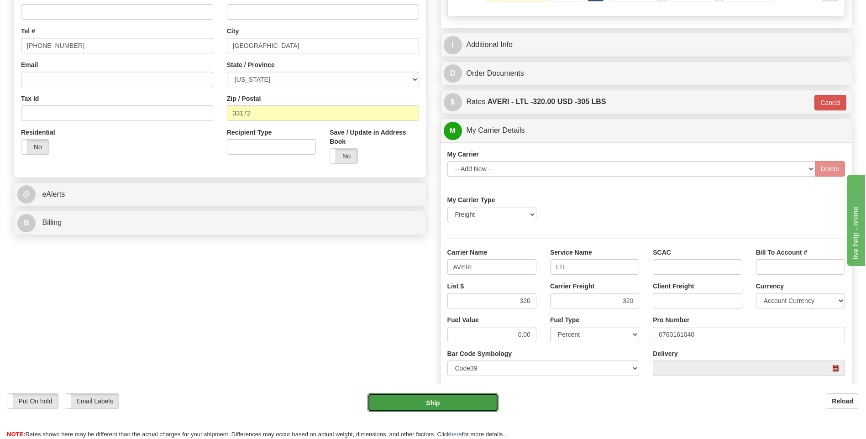
click at [451, 397] on button "Ship" at bounding box center [432, 402] width 131 height 18
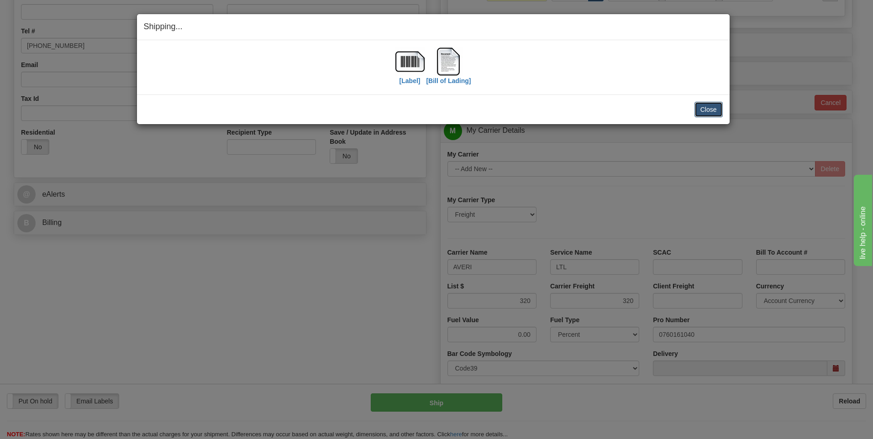
click at [707, 105] on button "Close" at bounding box center [708, 110] width 28 height 16
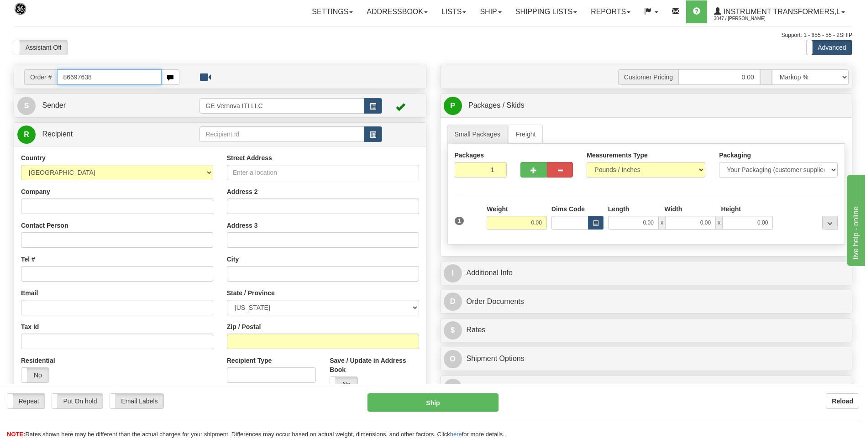
type input "86697638"
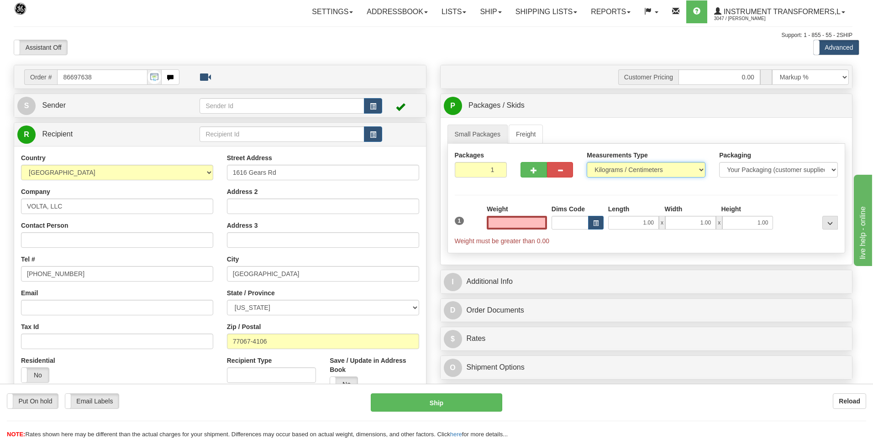
type input "0.00"
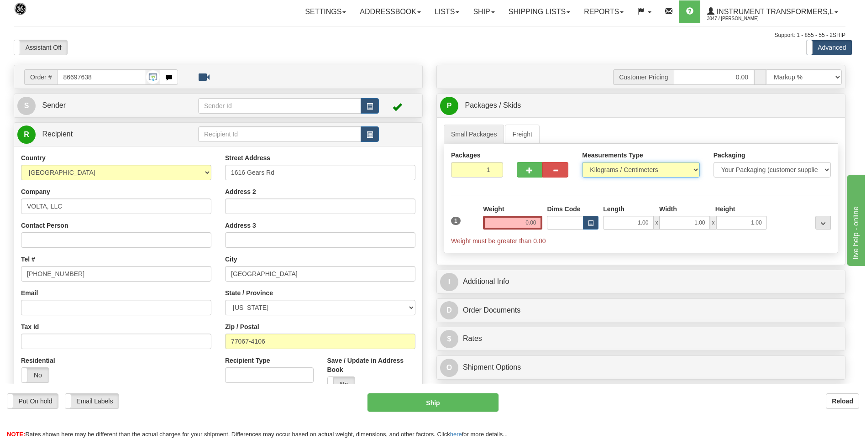
click at [607, 171] on select "Pounds / Inches Kilograms / Centimeters" at bounding box center [640, 170] width 117 height 16
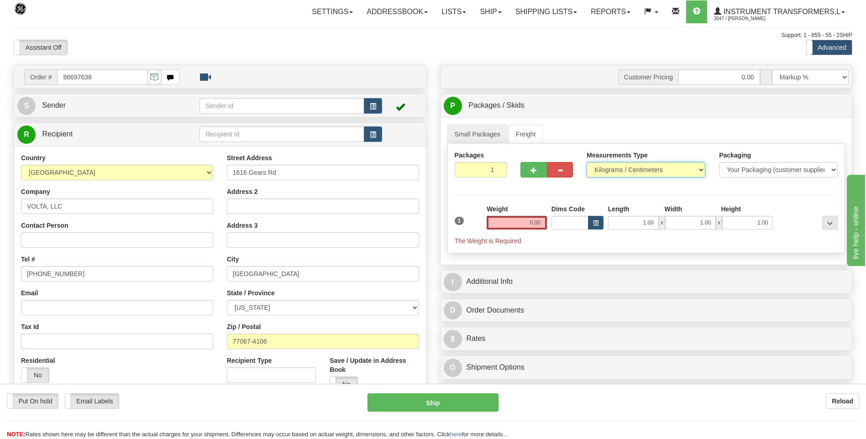
select select "0"
click at [587, 162] on select "Pounds / Inches Kilograms / Centimeters" at bounding box center [646, 170] width 119 height 16
click at [542, 222] on input "0.00" at bounding box center [517, 223] width 60 height 14
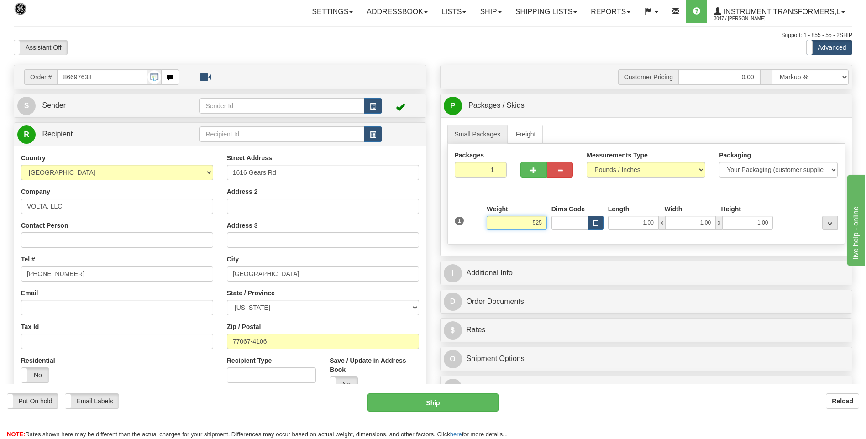
click button "Delete" at bounding box center [0, 0] width 0 height 0
type input "525.00"
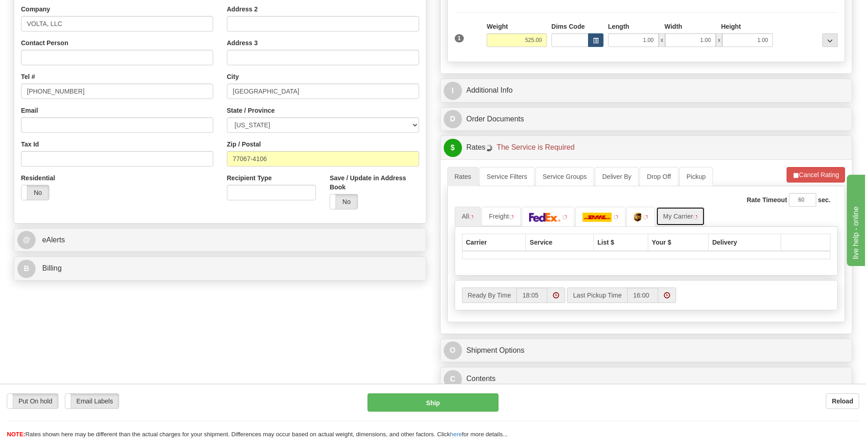
click at [693, 217] on link "My Carrier" at bounding box center [680, 216] width 49 height 19
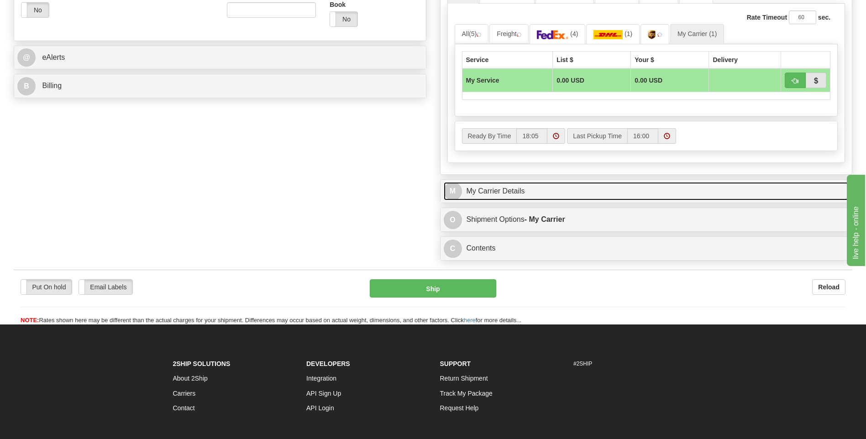
click at [559, 192] on link "M My Carrier Details" at bounding box center [646, 191] width 405 height 19
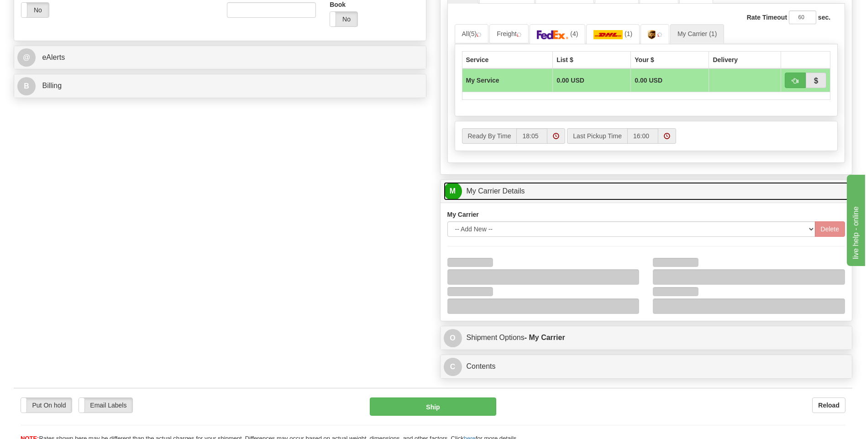
scroll to position [502, 0]
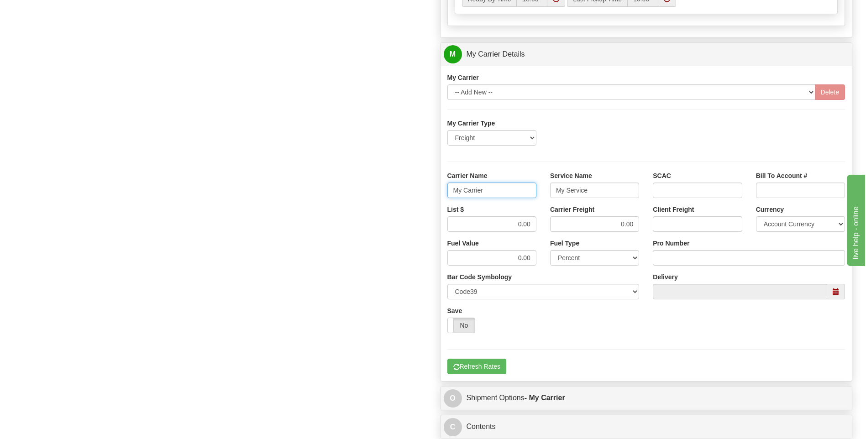
drag, startPoint x: 508, startPoint y: 194, endPoint x: 428, endPoint y: 195, distance: 79.9
click at [428, 195] on div "Order # 86697638 S Sender" at bounding box center [433, 3] width 852 height 881
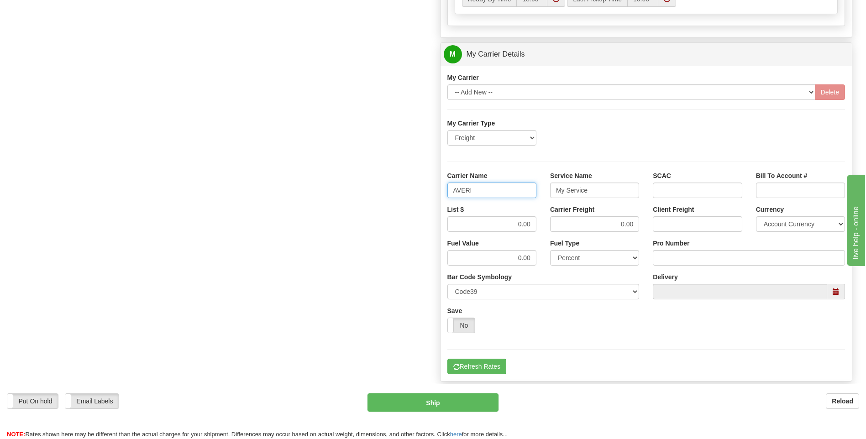
type input "AVERI"
type input "LTL"
drag, startPoint x: 521, startPoint y: 227, endPoint x: 535, endPoint y: 225, distance: 14.3
click at [535, 225] on input "0.00" at bounding box center [491, 224] width 89 height 16
type input "320"
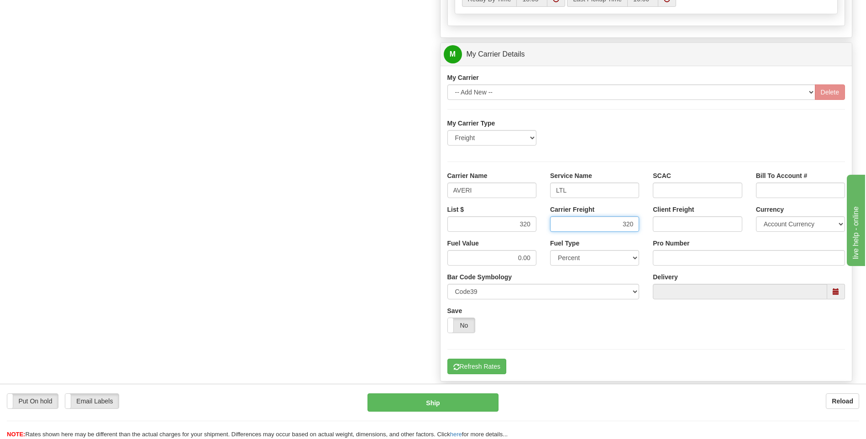
type input "320"
click at [674, 257] on input "Pro Number" at bounding box center [749, 258] width 192 height 16
type input "0760161039"
click button "Delete" at bounding box center [0, 0] width 0 height 0
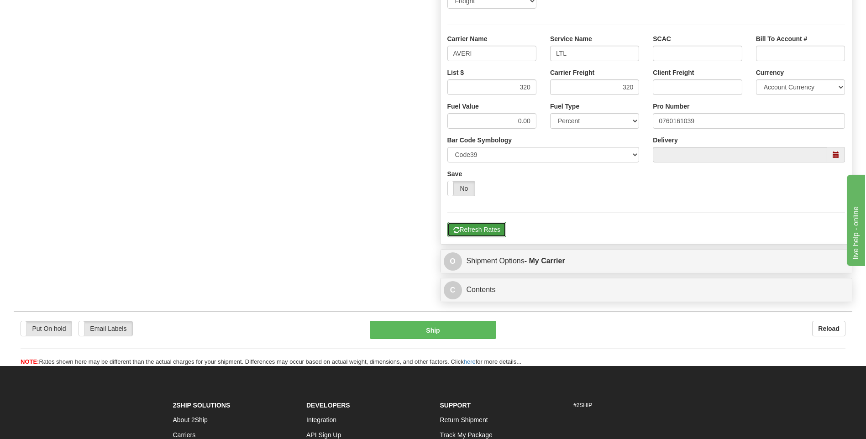
click at [493, 232] on button "Refresh Rates" at bounding box center [476, 230] width 59 height 16
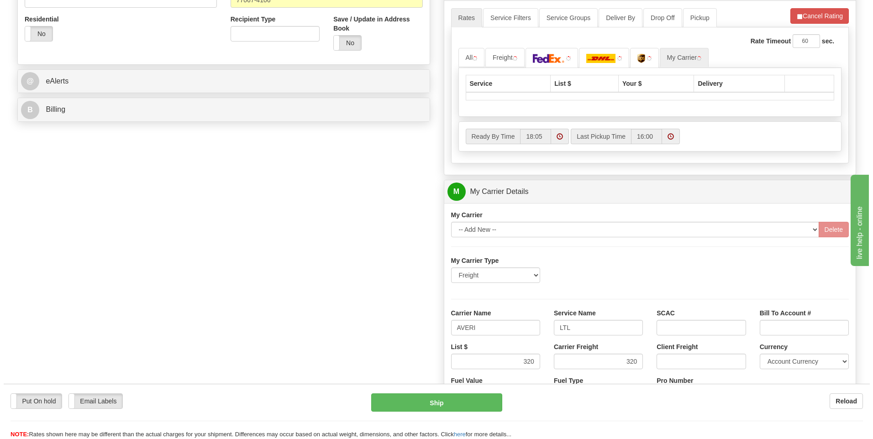
scroll to position [205, 0]
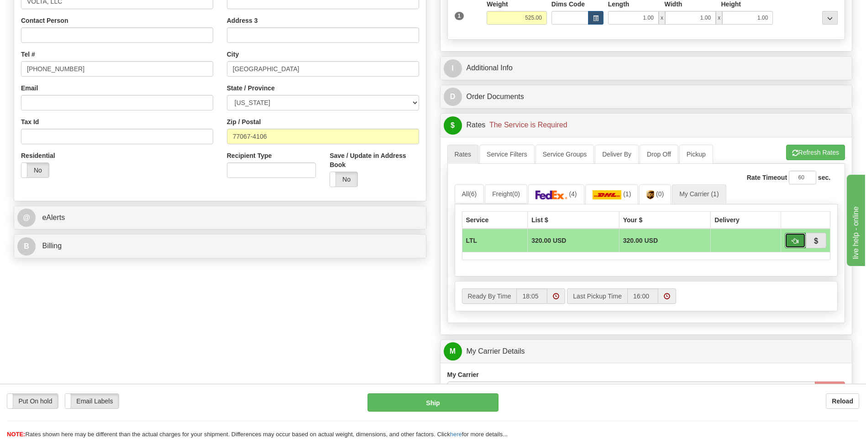
click at [792, 243] on span "button" at bounding box center [795, 241] width 6 height 6
type input "00"
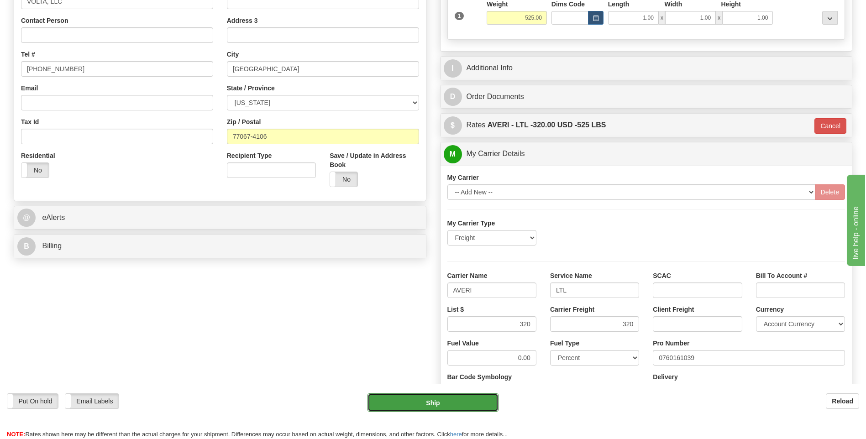
click at [418, 407] on button "Ship" at bounding box center [432, 402] width 131 height 18
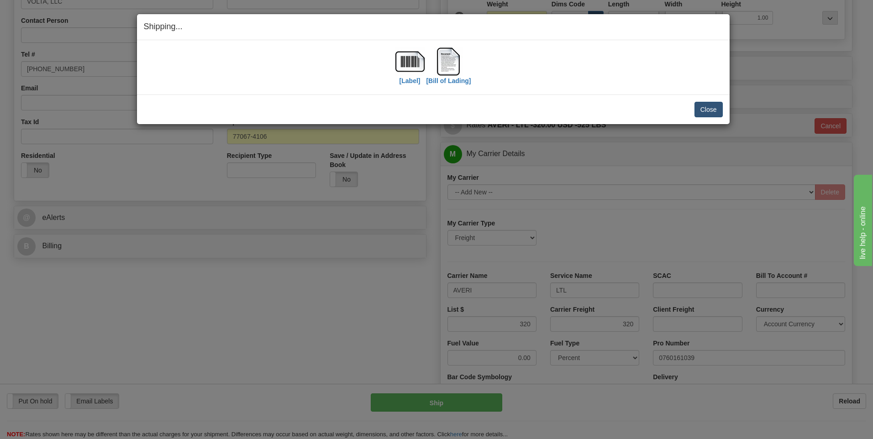
drag, startPoint x: 691, startPoint y: 110, endPoint x: 697, endPoint y: 111, distance: 6.4
click at [693, 110] on div "Close Cancel" at bounding box center [433, 110] width 579 height 16
click at [700, 111] on button "Close" at bounding box center [708, 110] width 28 height 16
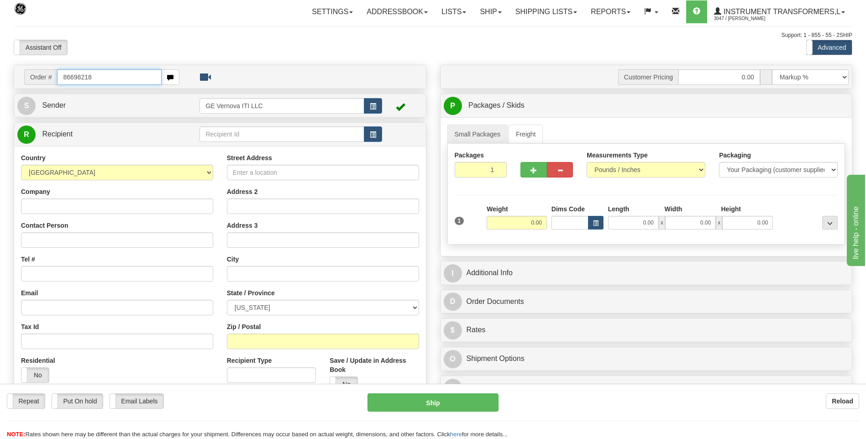
type input "86698218"
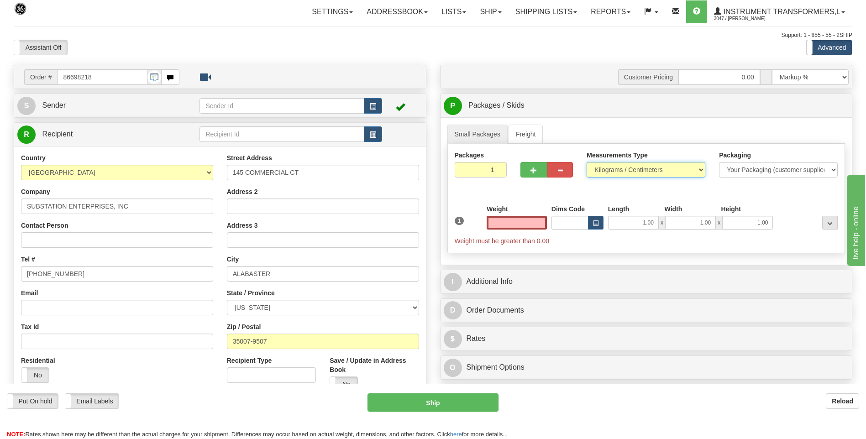
type input "0.00"
click at [595, 173] on select "Pounds / Inches Kilograms / Centimeters" at bounding box center [646, 170] width 119 height 16
select select "0"
click at [587, 162] on select "Pounds / Inches Kilograms / Centimeters" at bounding box center [646, 170] width 119 height 16
click at [539, 221] on input "0.00" at bounding box center [517, 223] width 60 height 14
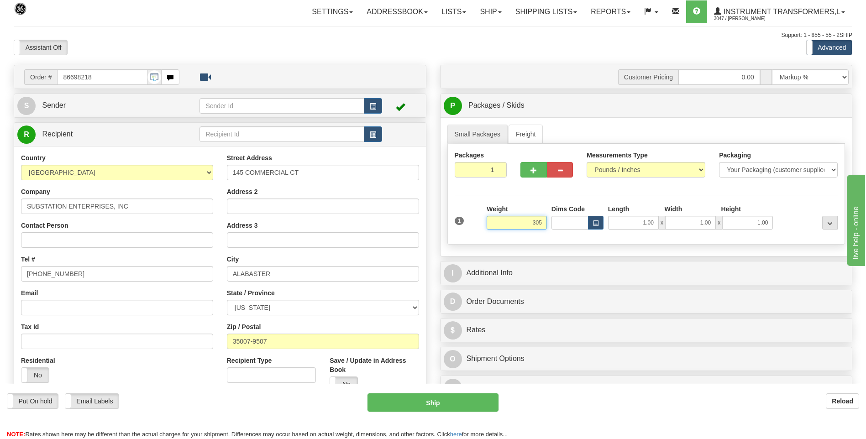
click button "Delete" at bounding box center [0, 0] width 0 height 0
type input "305.00"
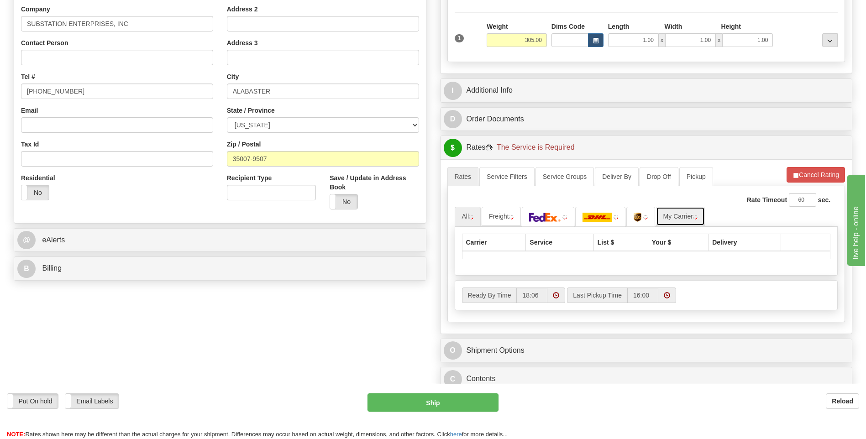
click at [692, 215] on link "My Carrier" at bounding box center [680, 216] width 49 height 19
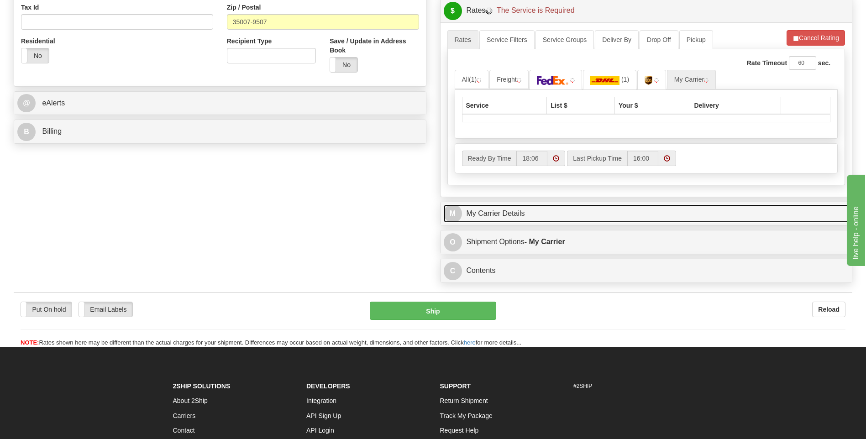
click at [573, 218] on link "M My Carrier Details" at bounding box center [646, 214] width 405 height 19
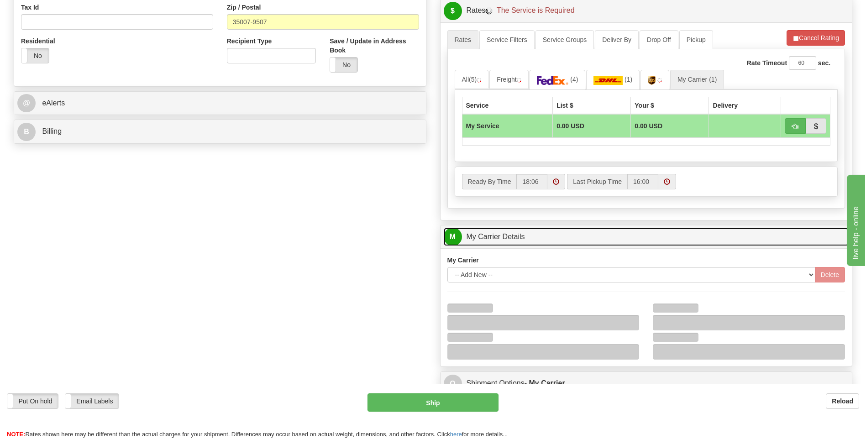
scroll to position [456, 0]
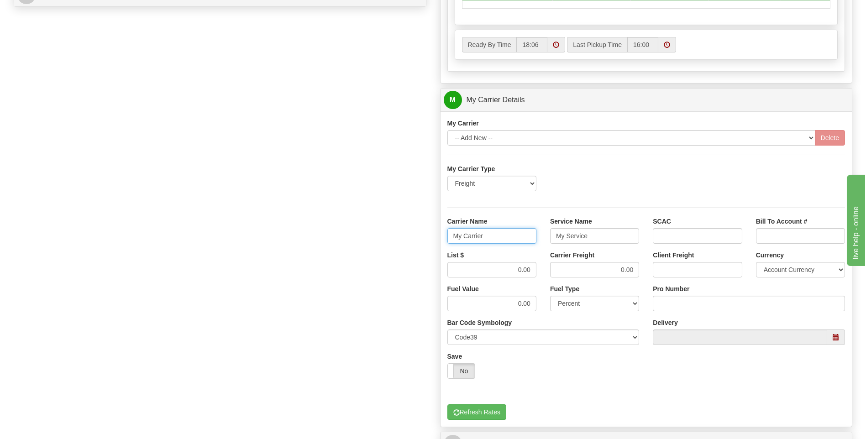
drag, startPoint x: 455, startPoint y: 241, endPoint x: 412, endPoint y: 245, distance: 42.6
click at [412, 245] on div "Order # 86698218 S Sender" at bounding box center [433, 48] width 852 height 881
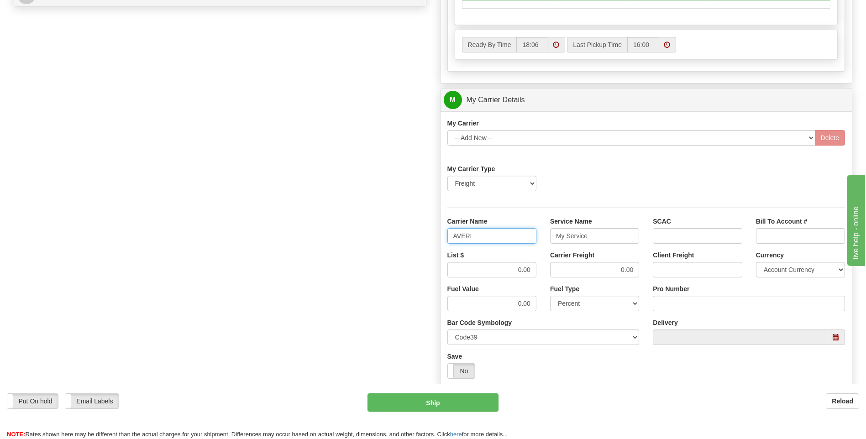
type input "AVERI"
type input "LTL"
drag, startPoint x: 505, startPoint y: 272, endPoint x: 545, endPoint y: 272, distance: 39.3
click at [545, 272] on div "List $ 0.00 Carrier Freight 0.00 Client Freight Currency Account Currency ARN A…" at bounding box center [647, 268] width 412 height 34
type input "320"
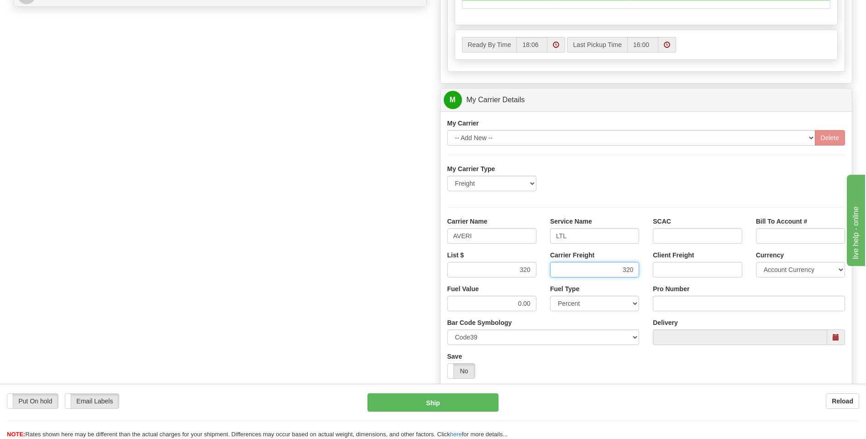
type input "320"
click at [668, 303] on input "Pro Number" at bounding box center [749, 304] width 192 height 16
type input "0760161038"
click button "Delete" at bounding box center [0, 0] width 0 height 0
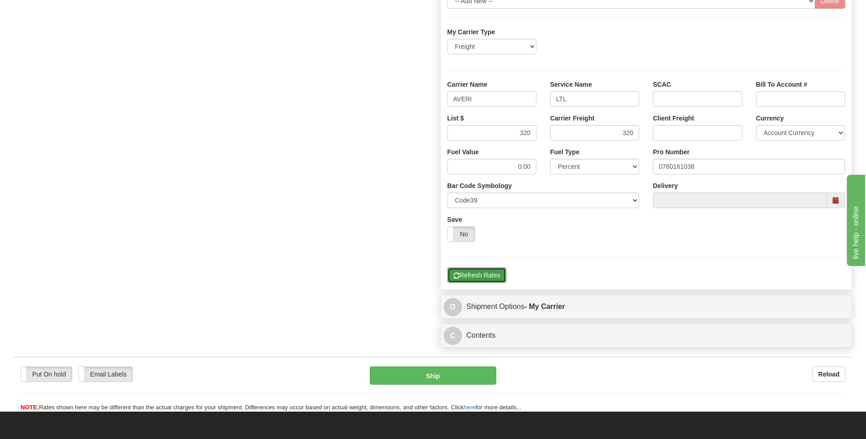
click at [477, 269] on button "Refresh Rates" at bounding box center [476, 276] width 59 height 16
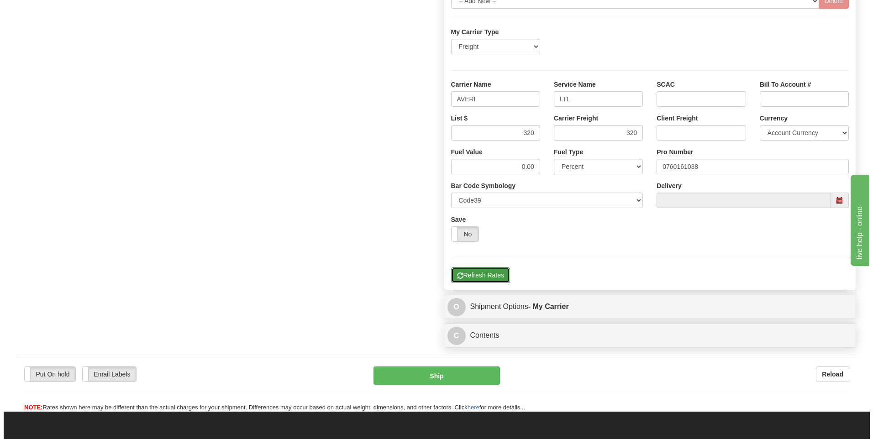
scroll to position [251, 0]
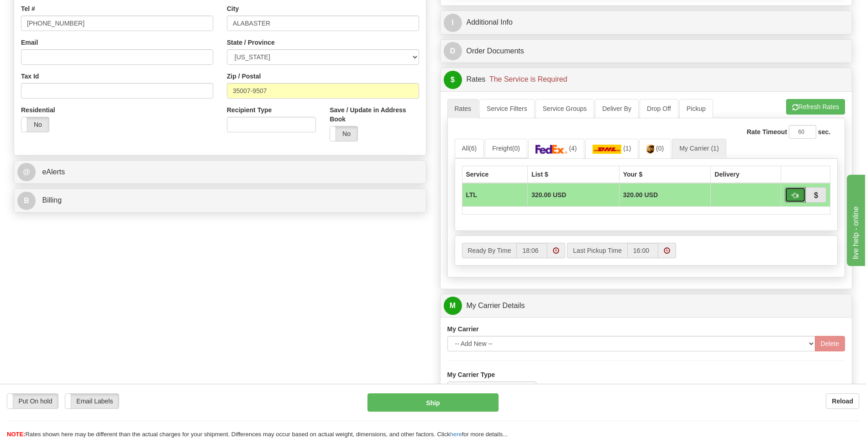
click at [795, 194] on span "button" at bounding box center [795, 196] width 6 height 6
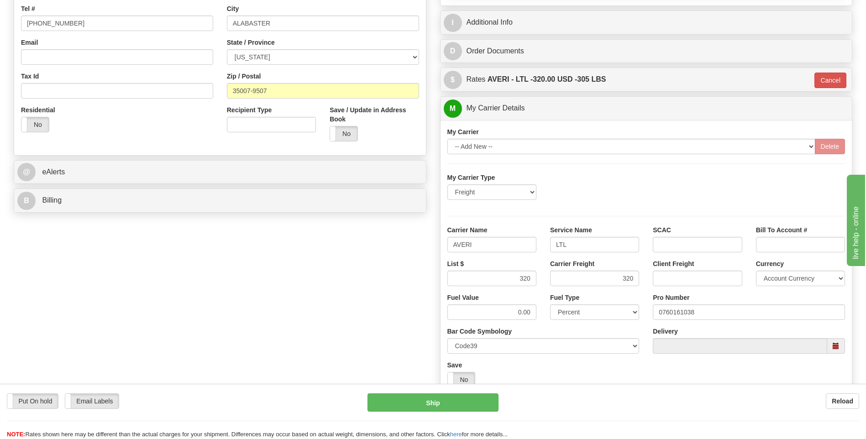
type input "00"
click at [426, 404] on button "Ship" at bounding box center [432, 402] width 131 height 18
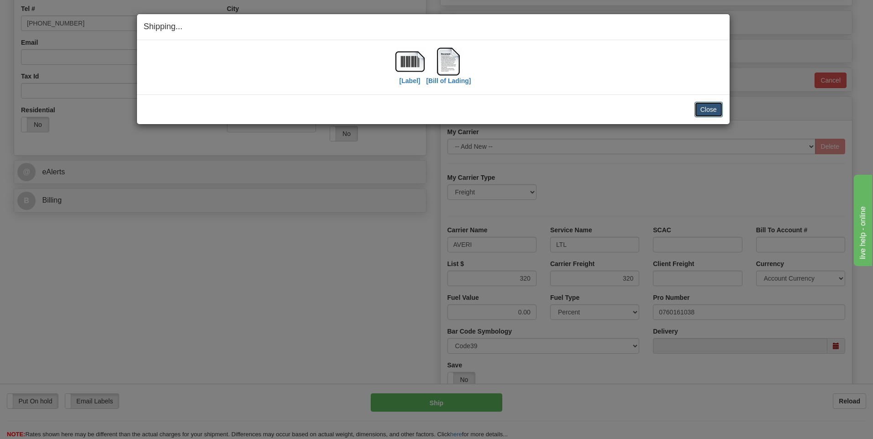
click at [700, 110] on button "Close" at bounding box center [708, 110] width 28 height 16
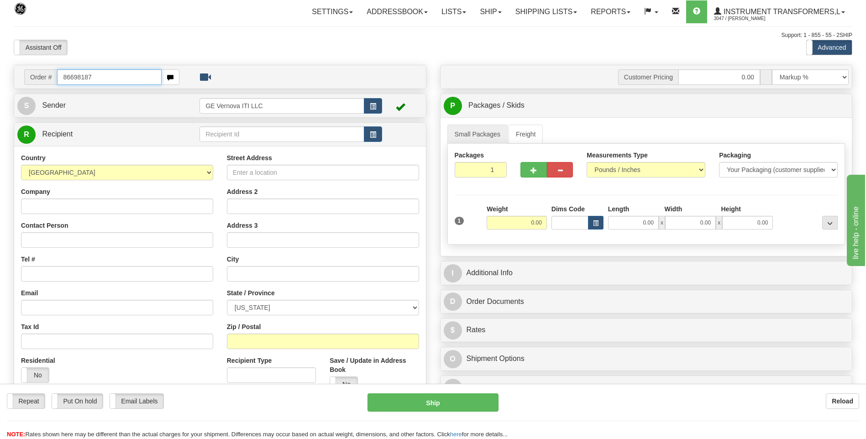
type input "86698187"
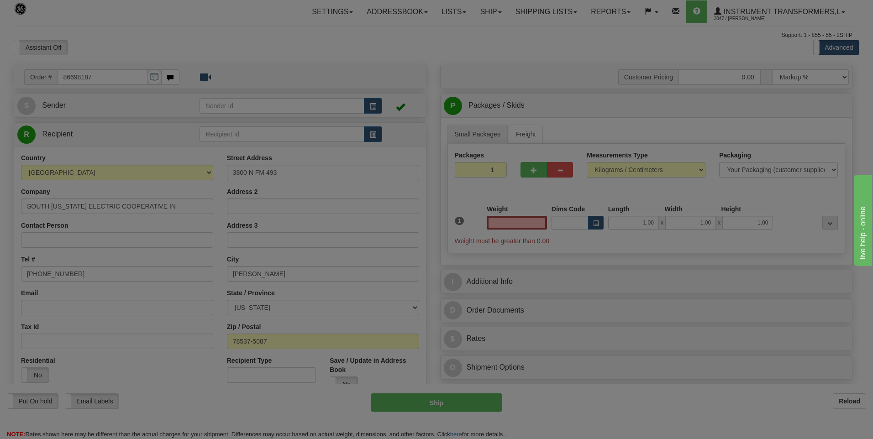
type input "0.00"
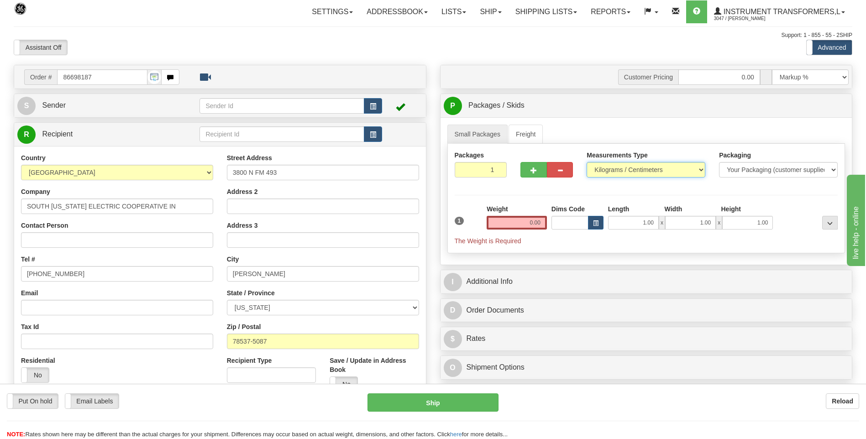
click at [603, 174] on select "Pounds / Inches Kilograms / Centimeters" at bounding box center [646, 170] width 119 height 16
select select "0"
click at [587, 162] on select "Pounds / Inches Kilograms / Centimeters" at bounding box center [646, 170] width 119 height 16
click at [547, 220] on div "Weight 0.00" at bounding box center [516, 221] width 65 height 32
click at [545, 221] on input "0.00" at bounding box center [517, 223] width 60 height 14
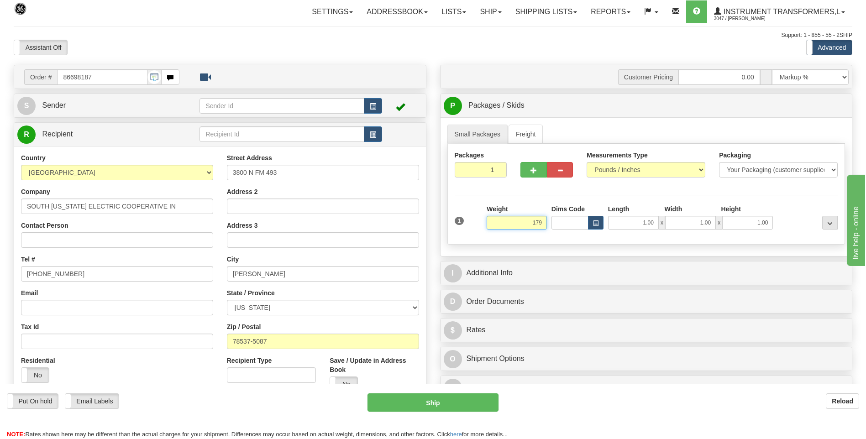
click button "Delete" at bounding box center [0, 0] width 0 height 0
type input "179.00"
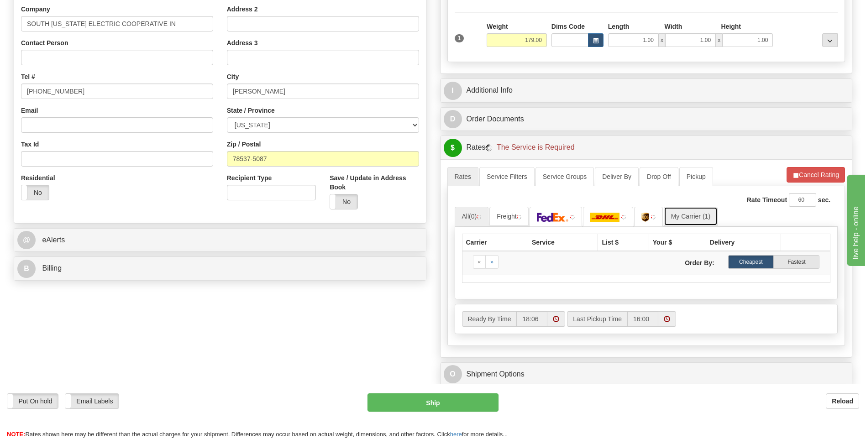
click at [698, 217] on link "My Carrier (1)" at bounding box center [691, 216] width 54 height 19
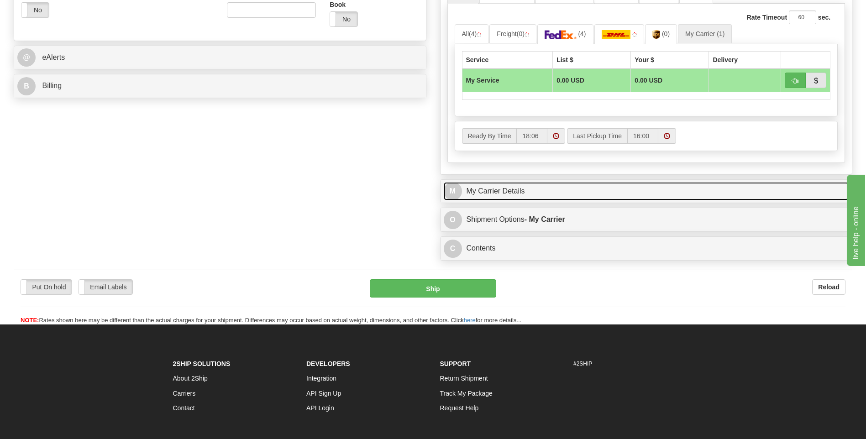
click at [526, 197] on link "M My Carrier Details" at bounding box center [646, 191] width 405 height 19
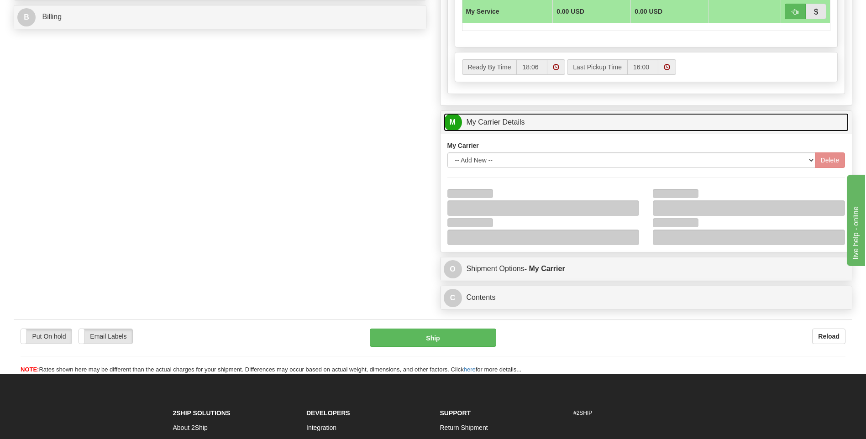
scroll to position [548, 0]
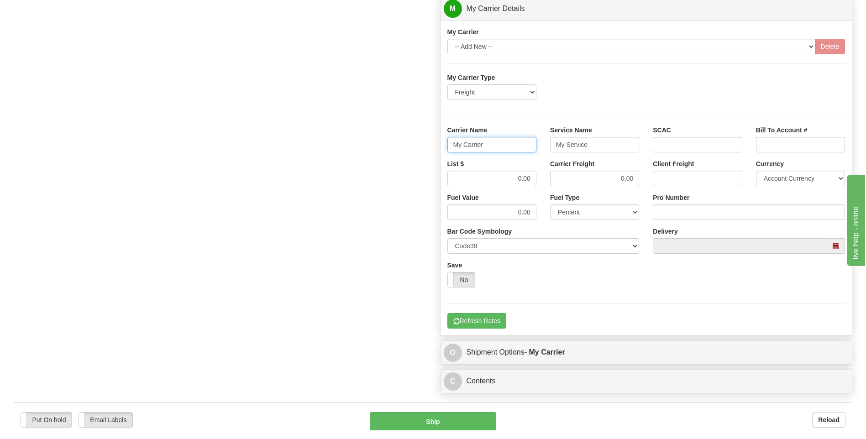
drag, startPoint x: 491, startPoint y: 147, endPoint x: 419, endPoint y: 141, distance: 72.4
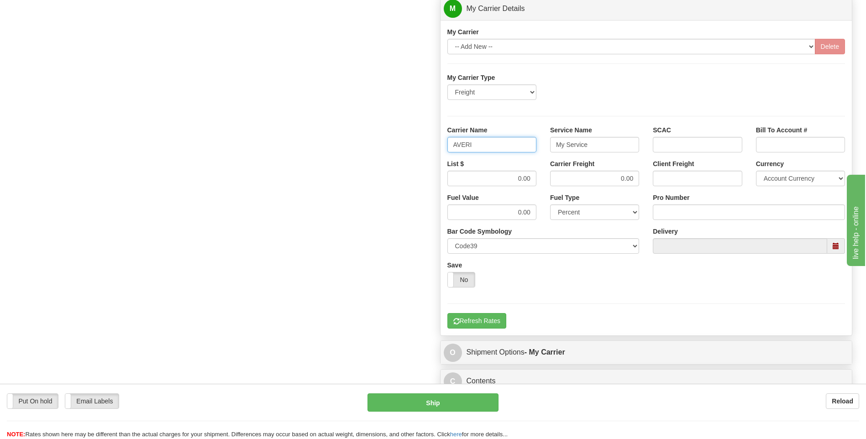
type input "AVERI"
type input "LTL"
drag, startPoint x: 502, startPoint y: 181, endPoint x: 548, endPoint y: 179, distance: 46.6
click at [548, 179] on div "List $ 0.00 Carrier Freight 0.00 Client Freight Currency Account Currency ARN A…" at bounding box center [647, 176] width 412 height 34
type input "320"
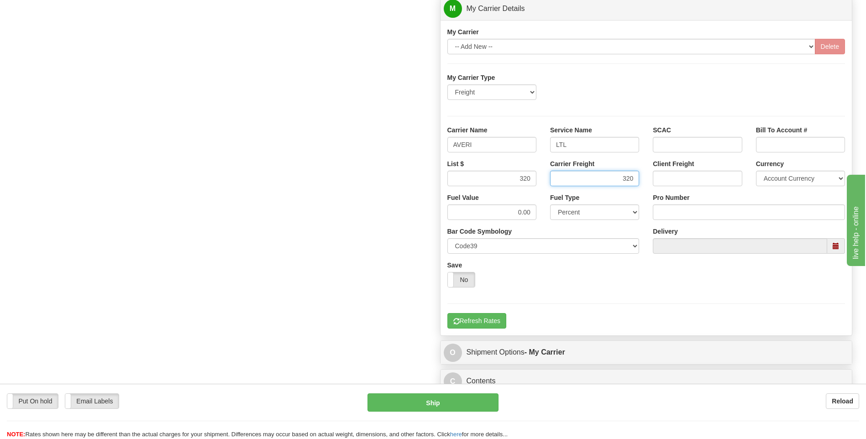
type input "320"
click at [671, 209] on input "Pro Number" at bounding box center [749, 213] width 192 height 16
type input "0760161037"
click button "Delete" at bounding box center [0, 0] width 0 height 0
click at [495, 318] on button "Refresh Rates" at bounding box center [476, 321] width 59 height 16
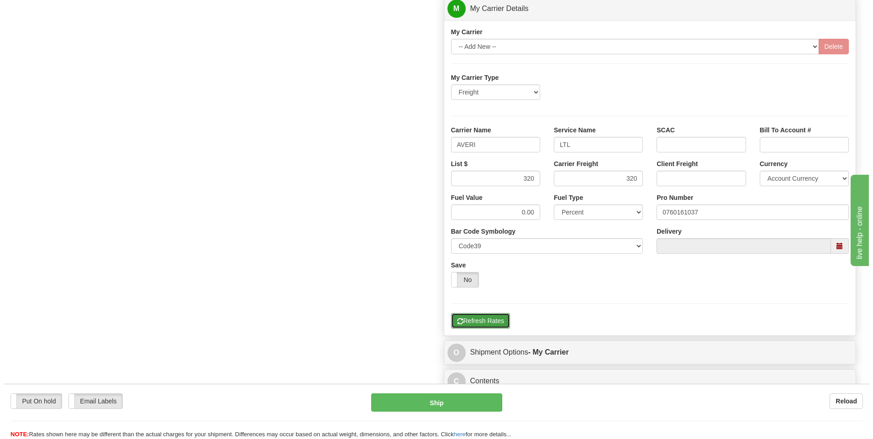
scroll to position [159, 0]
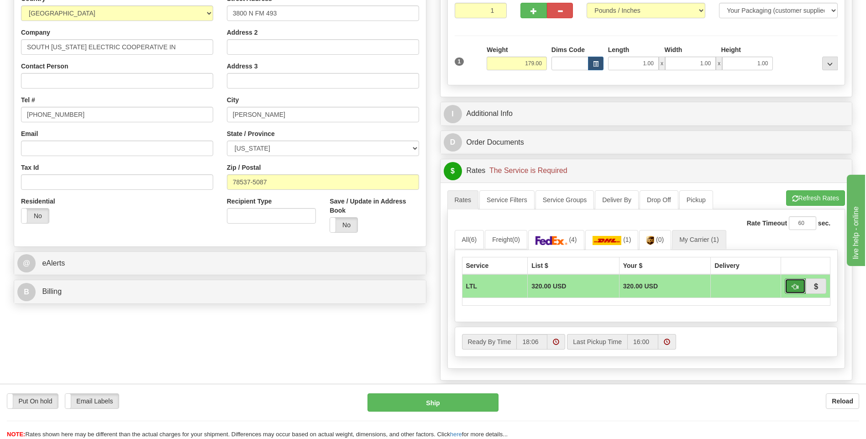
click at [789, 285] on button "button" at bounding box center [795, 286] width 21 height 16
type input "00"
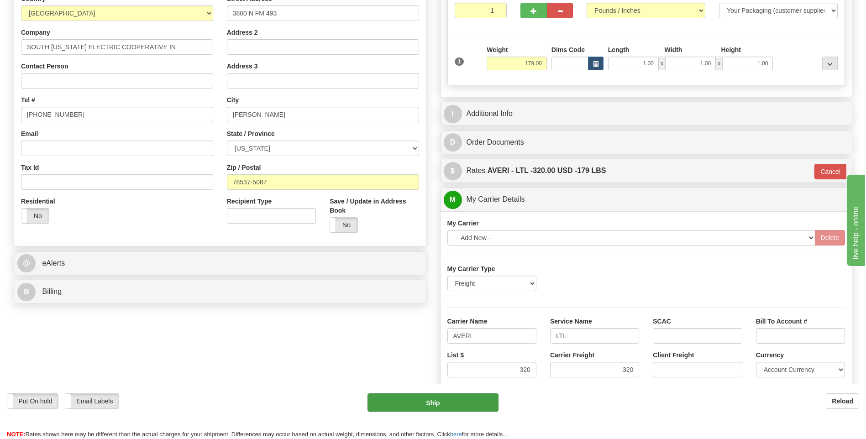
drag, startPoint x: 461, startPoint y: 413, endPoint x: 461, endPoint y: 407, distance: 6.0
click at [461, 411] on div "Put On hold Put On hold Email Labels Email Labels Edit Reload Ship" at bounding box center [433, 416] width 866 height 46
click at [461, 404] on button "Ship" at bounding box center [432, 402] width 131 height 18
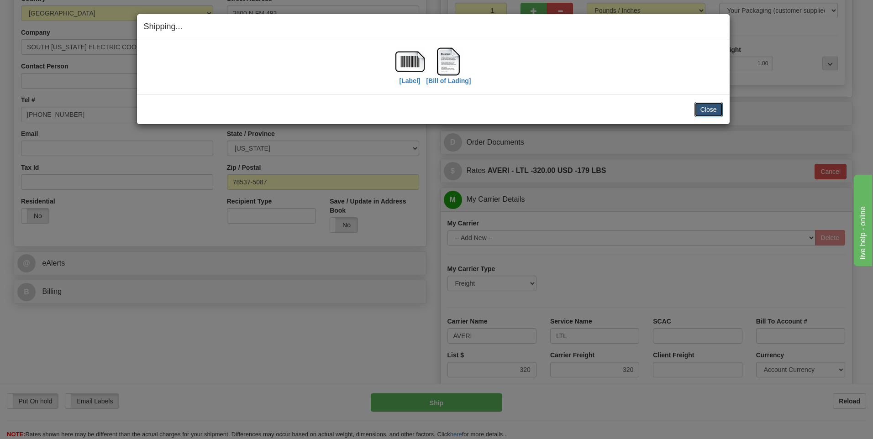
click at [707, 109] on button "Close" at bounding box center [708, 110] width 28 height 16
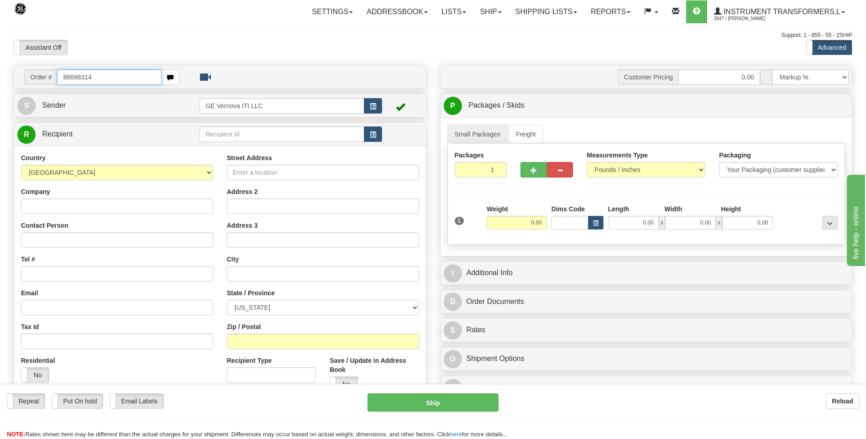
type input "86698314"
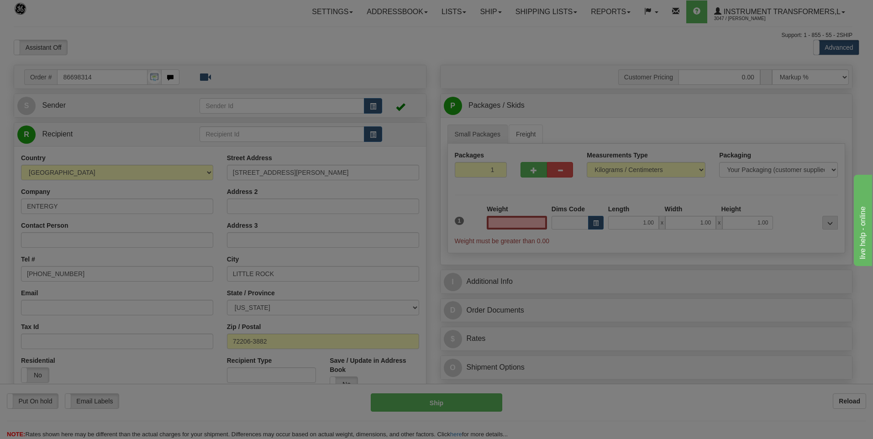
type input "0.00"
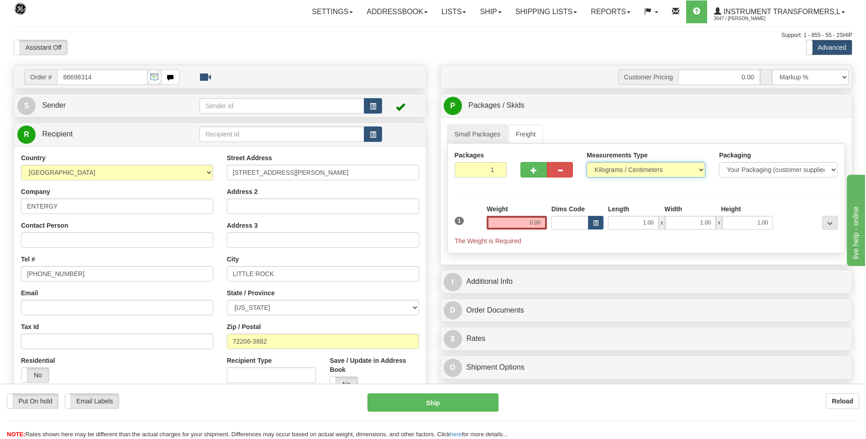
click at [598, 167] on select "Pounds / Inches Kilograms / Centimeters" at bounding box center [646, 170] width 119 height 16
select select "0"
click at [587, 162] on select "Pounds / Inches Kilograms / Centimeters" at bounding box center [646, 170] width 119 height 16
click at [540, 224] on input "0.00" at bounding box center [517, 223] width 60 height 14
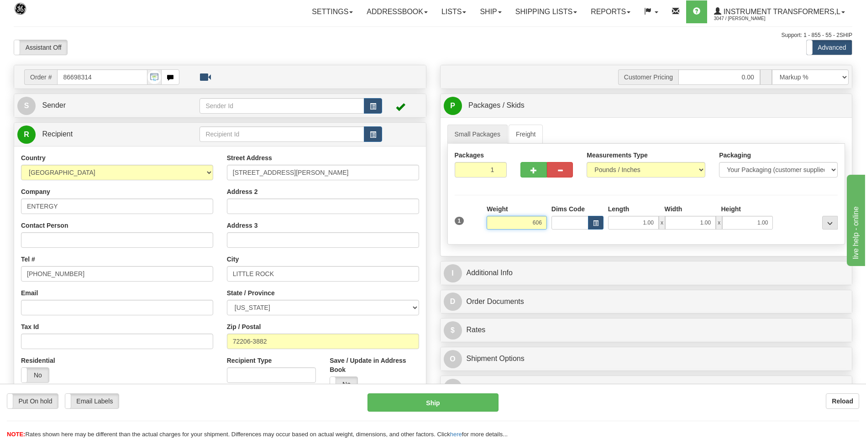
click button "Delete" at bounding box center [0, 0] width 0 height 0
type input "606.00"
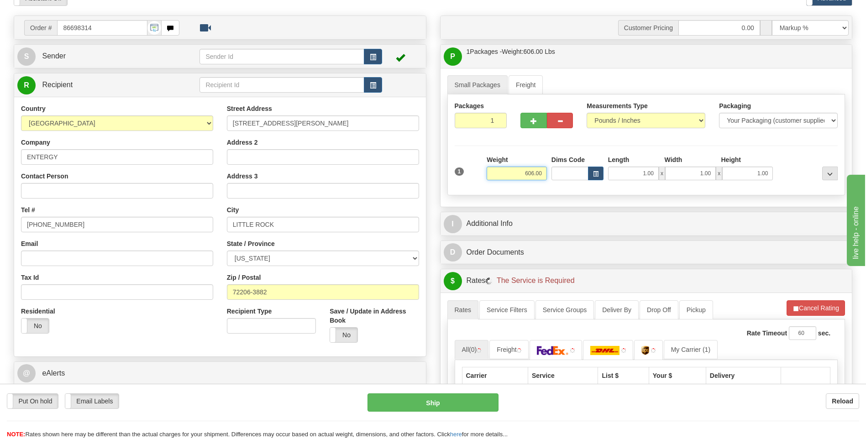
scroll to position [137, 0]
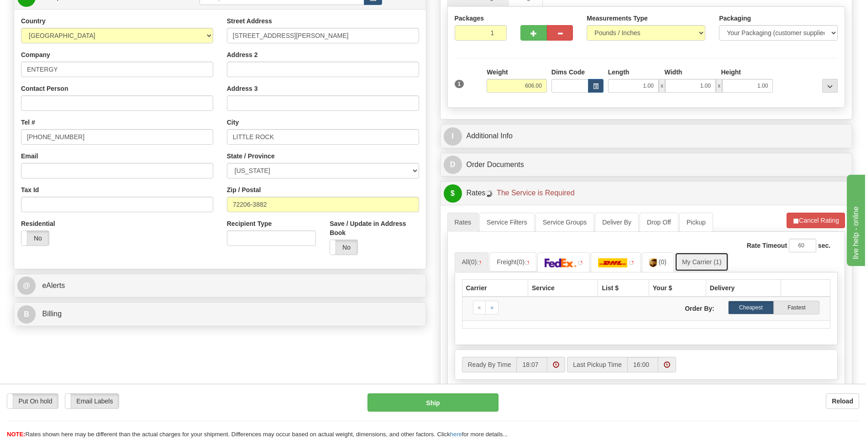
click at [702, 258] on link "My Carrier (1)" at bounding box center [702, 261] width 54 height 19
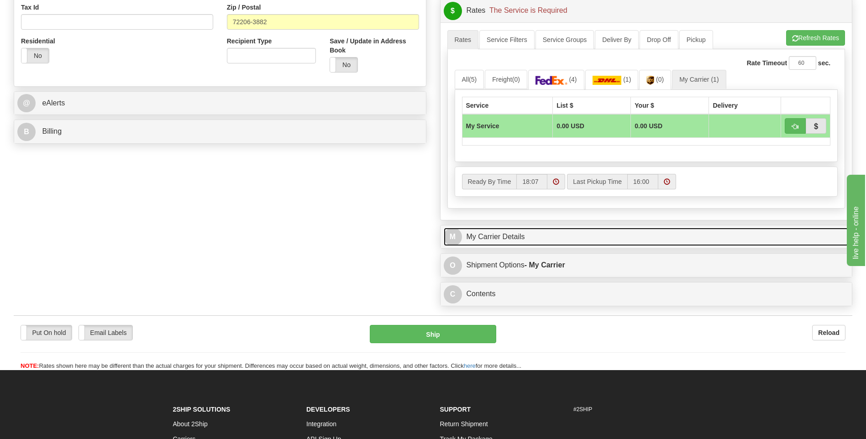
click at [561, 236] on link "M My Carrier Details" at bounding box center [646, 237] width 405 height 19
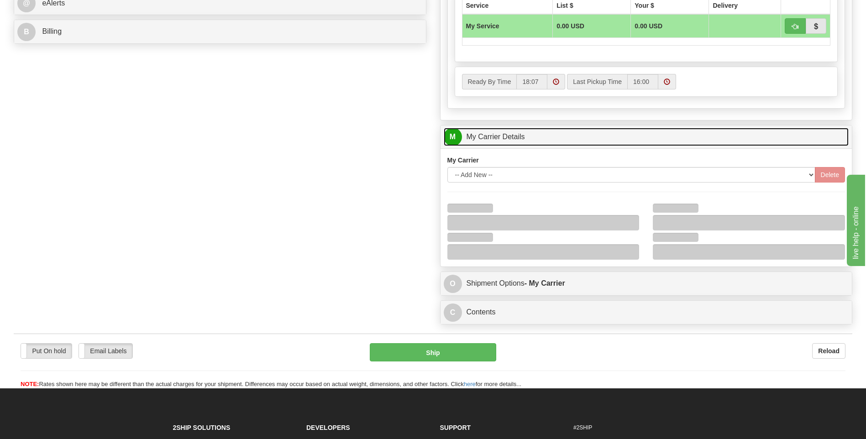
scroll to position [456, 0]
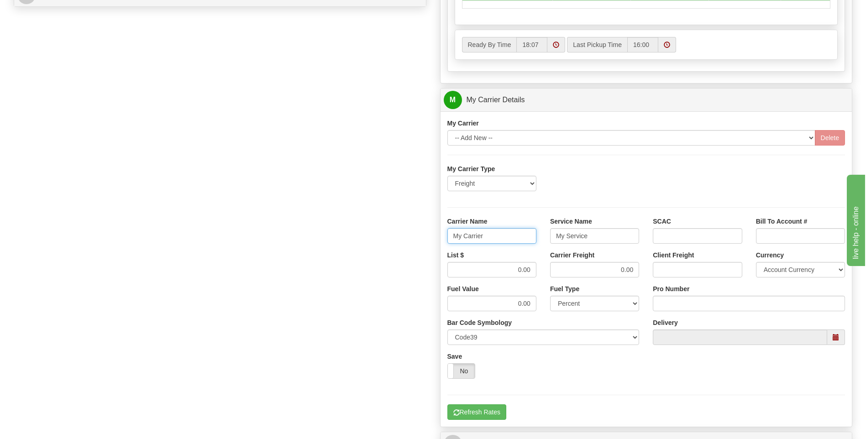
drag, startPoint x: 477, startPoint y: 241, endPoint x: 418, endPoint y: 243, distance: 59.8
click at [418, 243] on div "Order # 86698314 S Sender" at bounding box center [433, 48] width 852 height 881
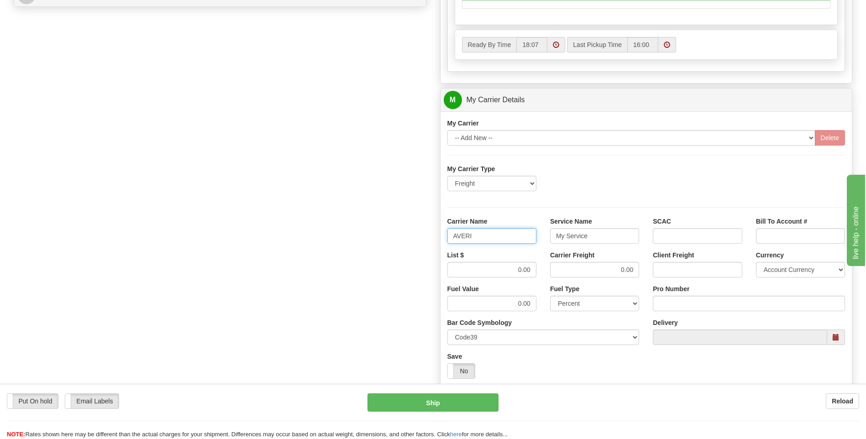
type input "AVERI"
type input "LTL"
click at [543, 268] on div "List $ 0.00 Carrier Freight 0.00 Client Freight Currency Account Currency ARN A…" at bounding box center [647, 268] width 412 height 34
type input "320"
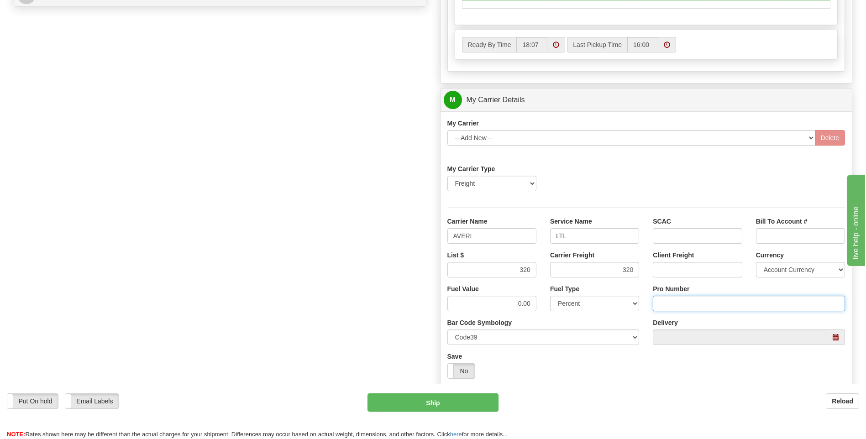
click at [666, 297] on input "Pro Number" at bounding box center [749, 304] width 192 height 16
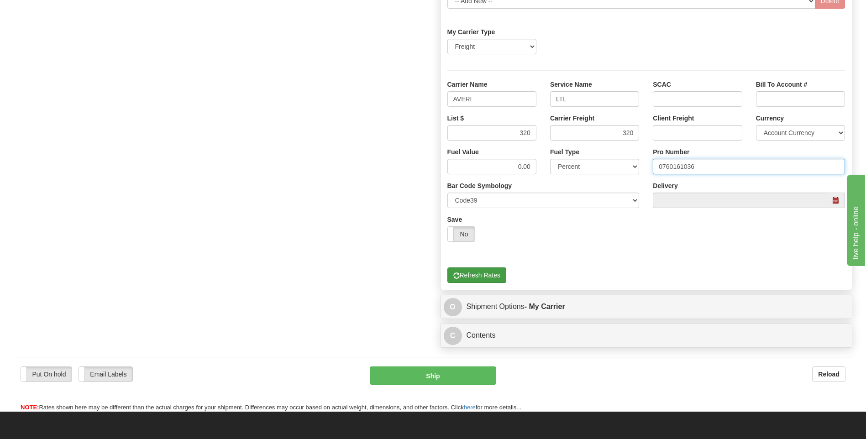
type input "0760161036"
click at [480, 279] on button "Refresh Rates" at bounding box center [476, 276] width 59 height 16
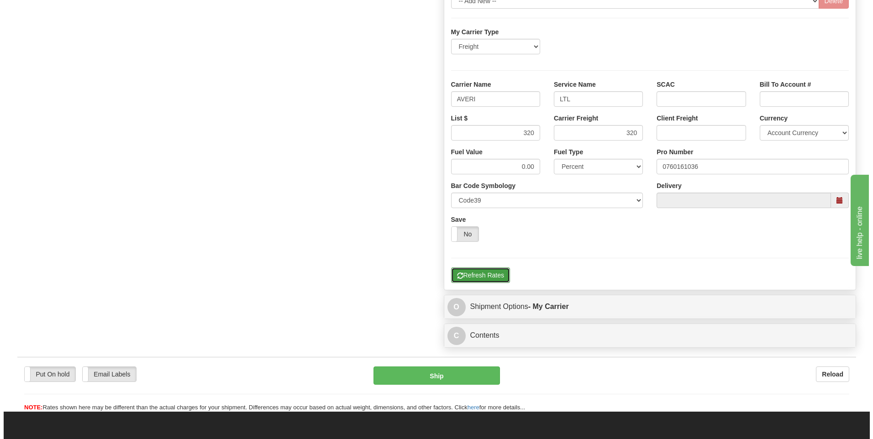
scroll to position [205, 0]
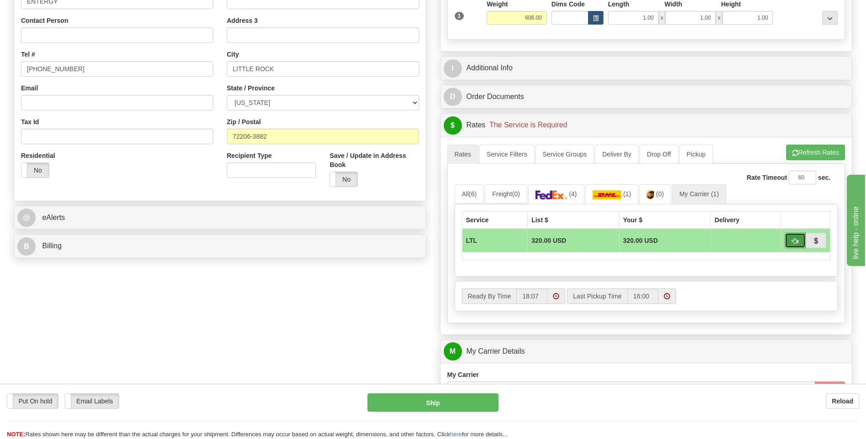
click at [789, 241] on button "button" at bounding box center [795, 241] width 21 height 16
type input "00"
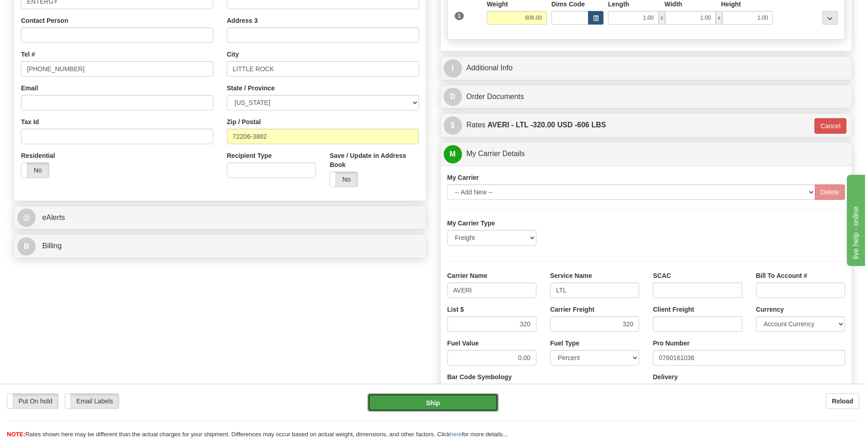
click at [446, 404] on button "Ship" at bounding box center [432, 402] width 131 height 18
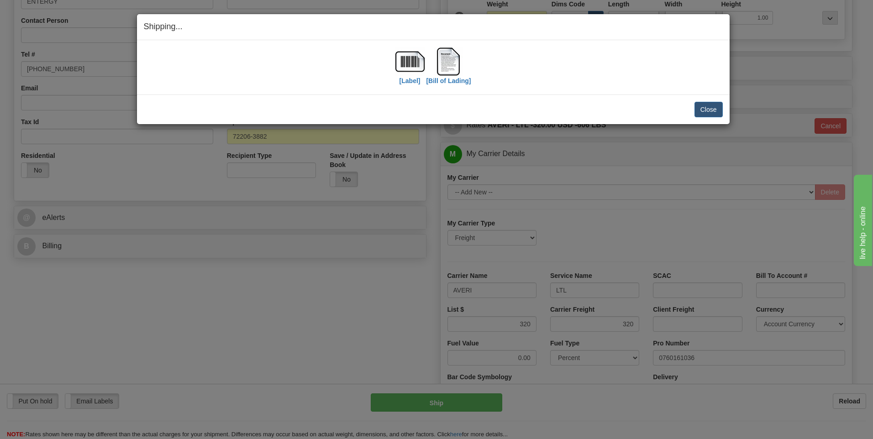
click at [238, 409] on div "Shipping... Your SHIPMENT will EXPIRE in [Label] [Bill of Lading] IMPORTANT NOT…" at bounding box center [436, 219] width 873 height 439
click at [700, 109] on button "Close" at bounding box center [708, 110] width 28 height 16
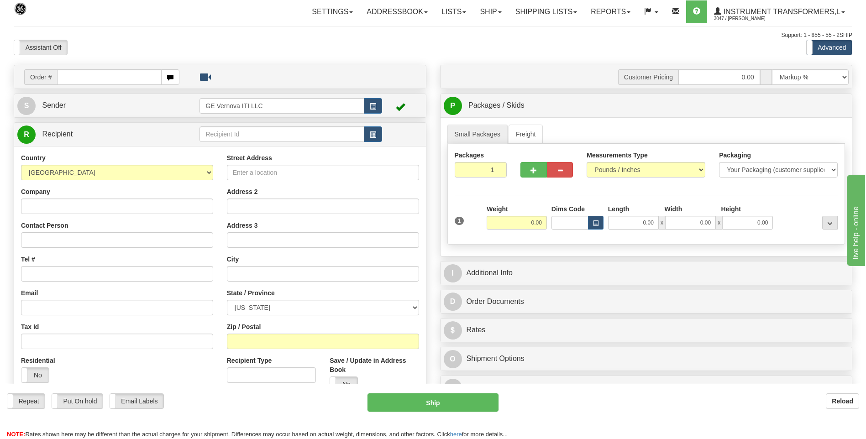
click at [621, 31] on div "Support: 1 - 855 - 55 - 2SHIP" at bounding box center [433, 35] width 839 height 8
